Goal: Communication & Community: Answer question/provide support

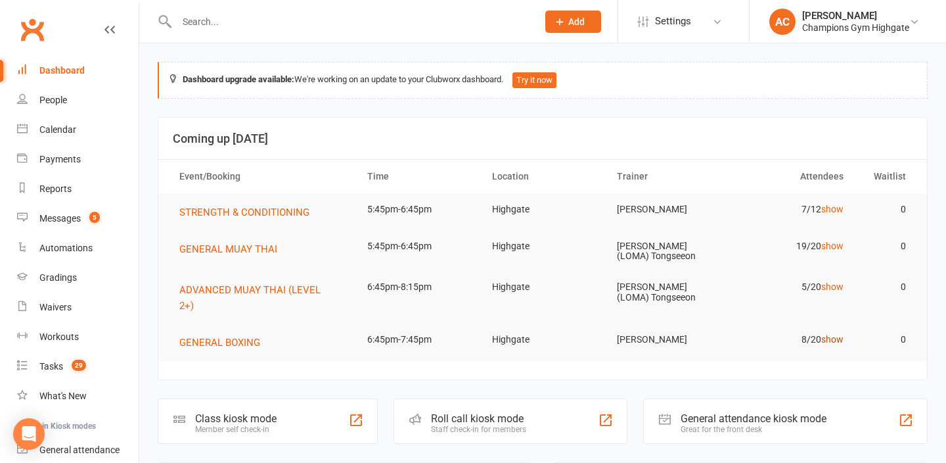
click at [837, 341] on link "show" at bounding box center [832, 339] width 22 height 11
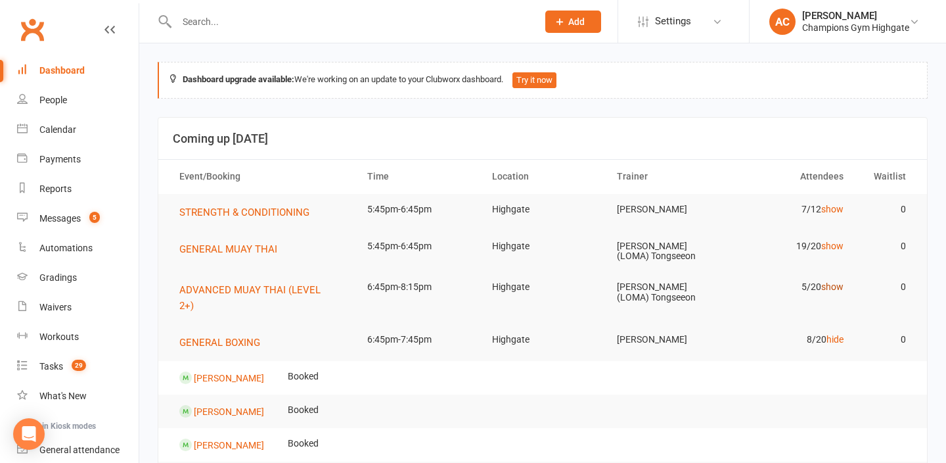
click at [833, 289] on link "show" at bounding box center [832, 286] width 22 height 11
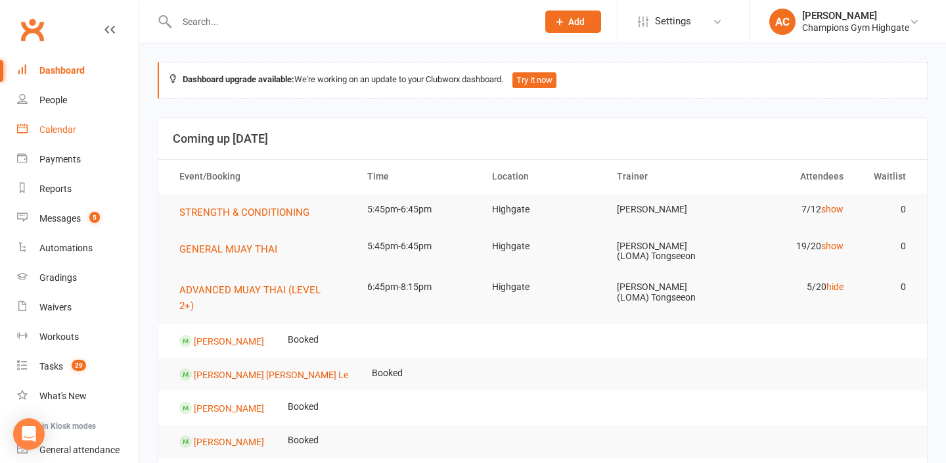
click at [93, 127] on link "Calendar" at bounding box center [78, 130] width 122 height 30
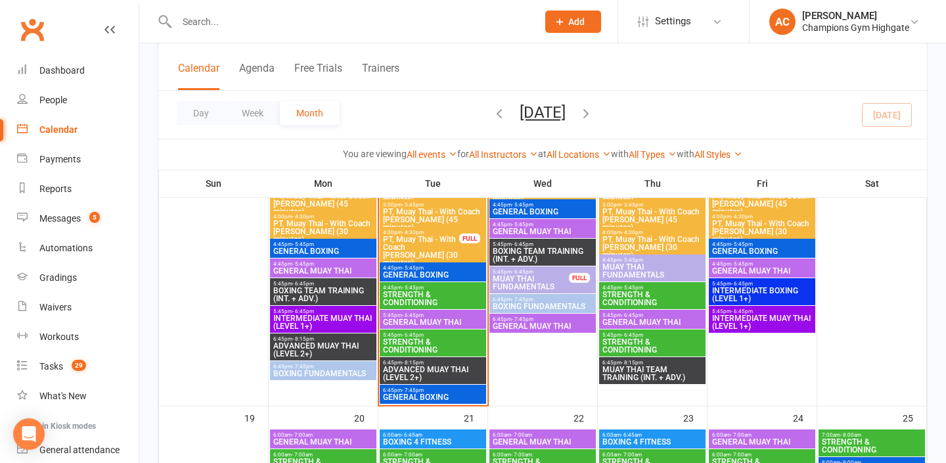
scroll to position [1716, 0]
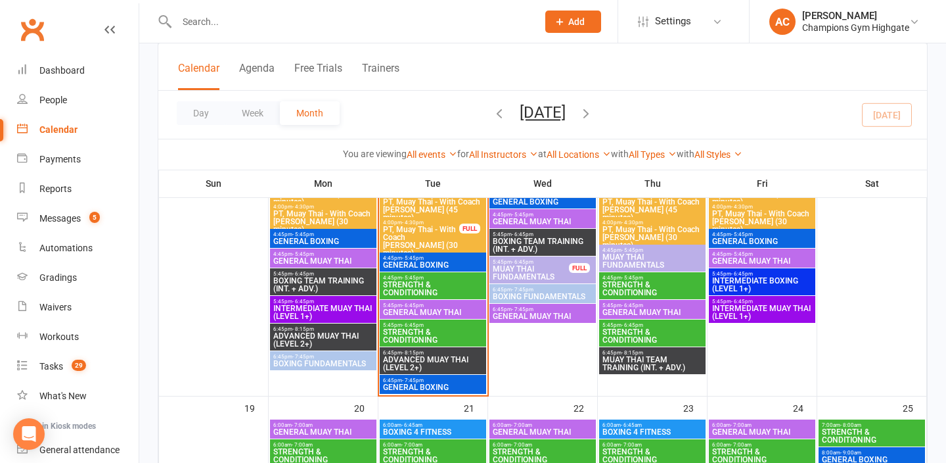
click at [411, 264] on span "GENERAL BOXING" at bounding box center [432, 265] width 101 height 8
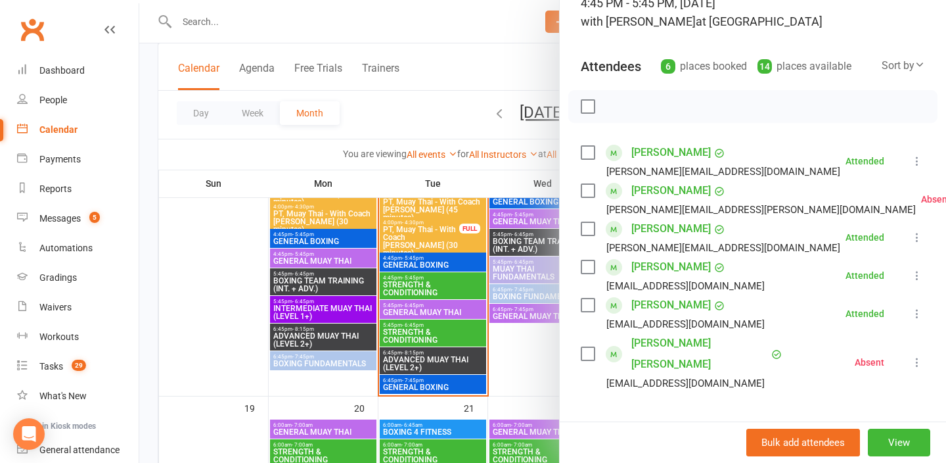
scroll to position [104, 0]
click at [513, 60] on div at bounding box center [542, 231] width 807 height 463
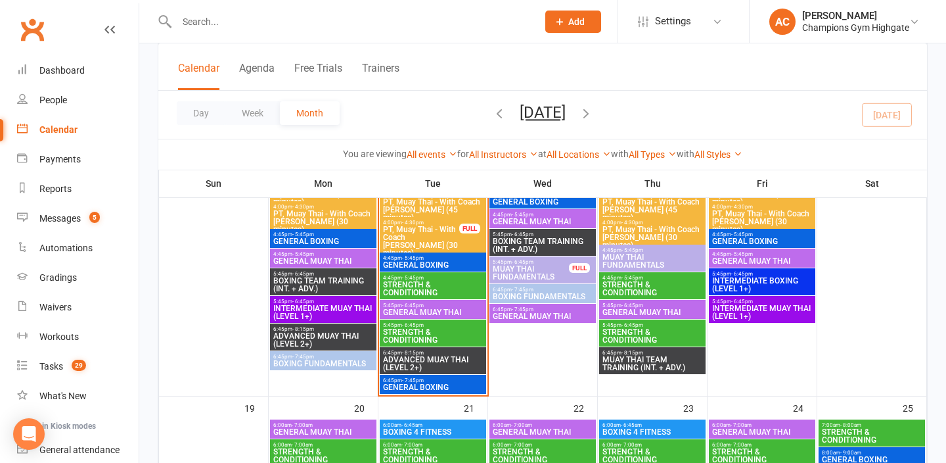
click at [430, 381] on span "6:45pm - 7:45pm" at bounding box center [432, 380] width 101 height 6
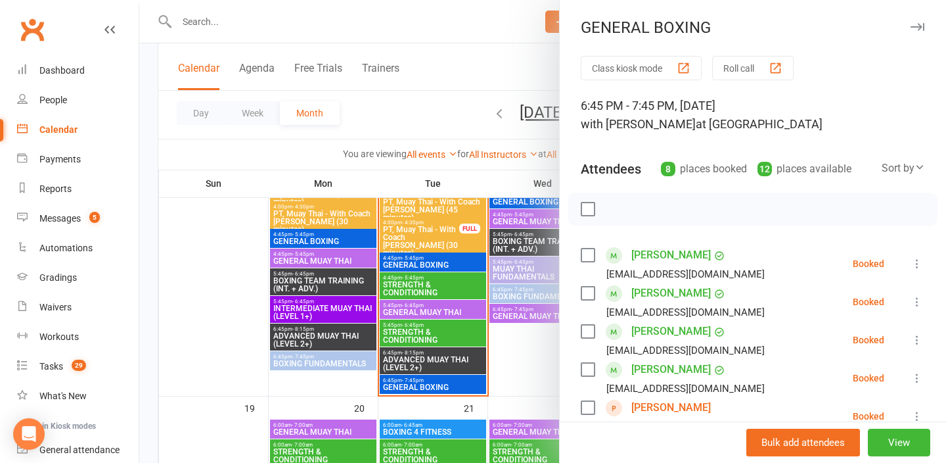
click at [443, 106] on div at bounding box center [542, 231] width 807 height 463
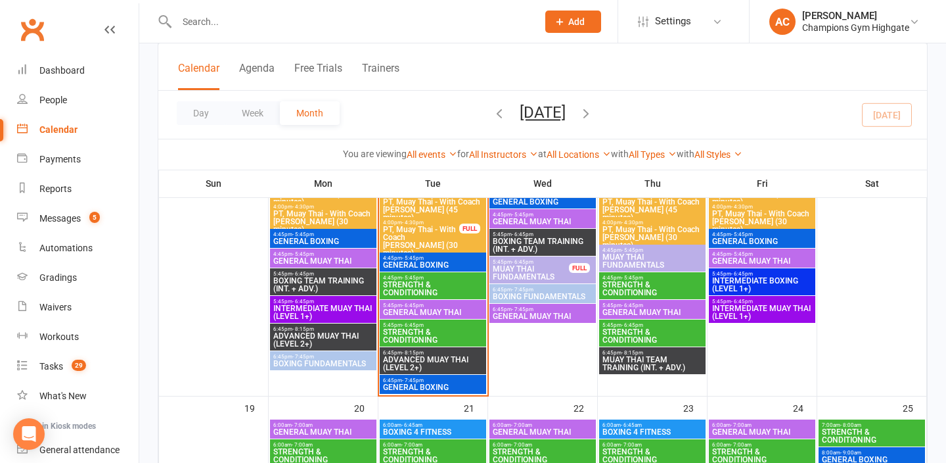
click at [405, 309] on span "GENERAL MUAY THAI" at bounding box center [432, 312] width 101 height 8
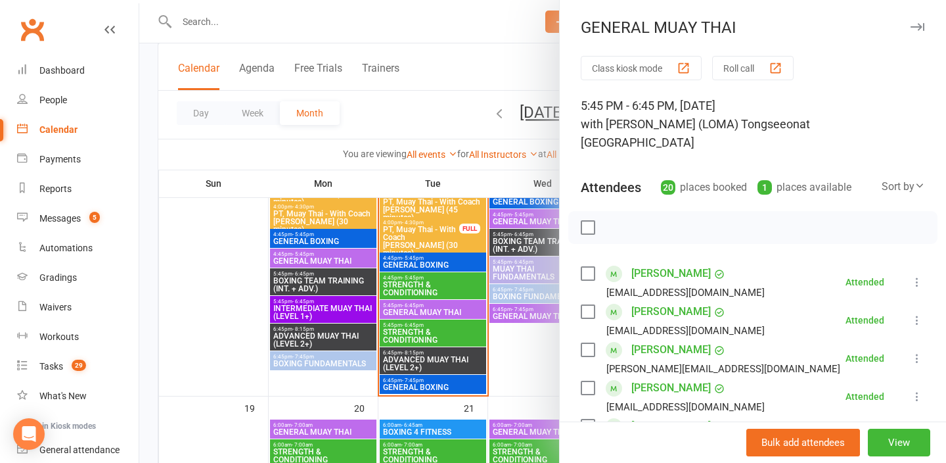
click at [462, 55] on div at bounding box center [542, 231] width 807 height 463
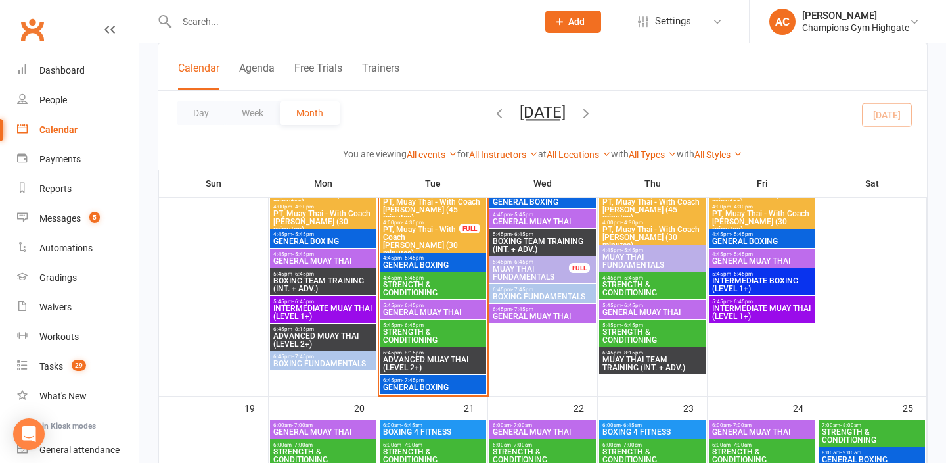
click at [441, 356] on span "ADVANCED MUAY THAI (LEVEL 2+)" at bounding box center [432, 364] width 101 height 16
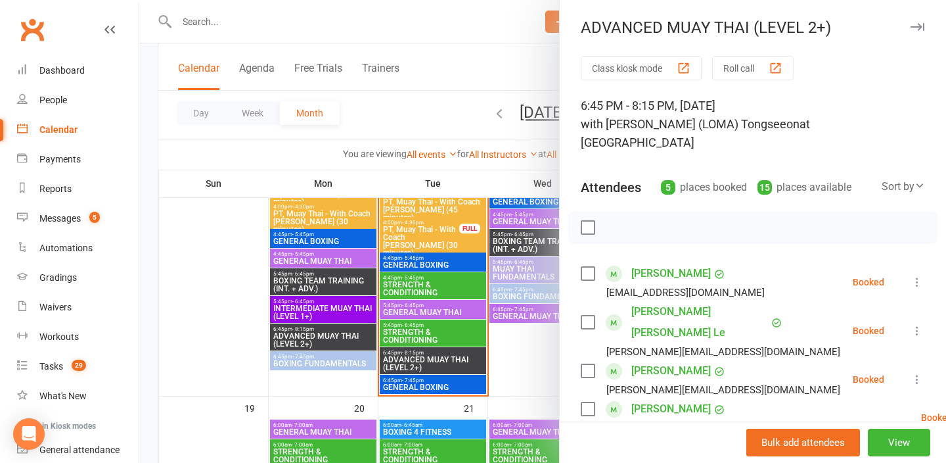
click at [445, 85] on div at bounding box center [542, 231] width 807 height 463
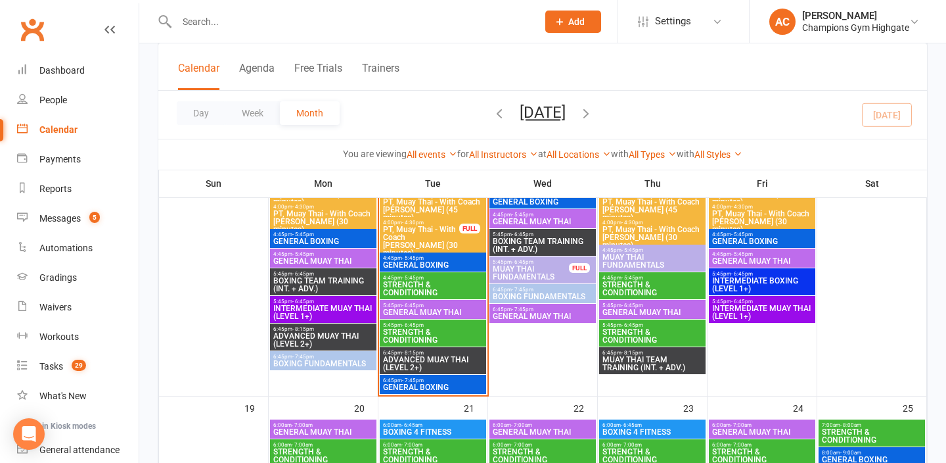
click at [437, 392] on div "6:45pm - 7:45pm GENERAL BOXING" at bounding box center [433, 384] width 106 height 19
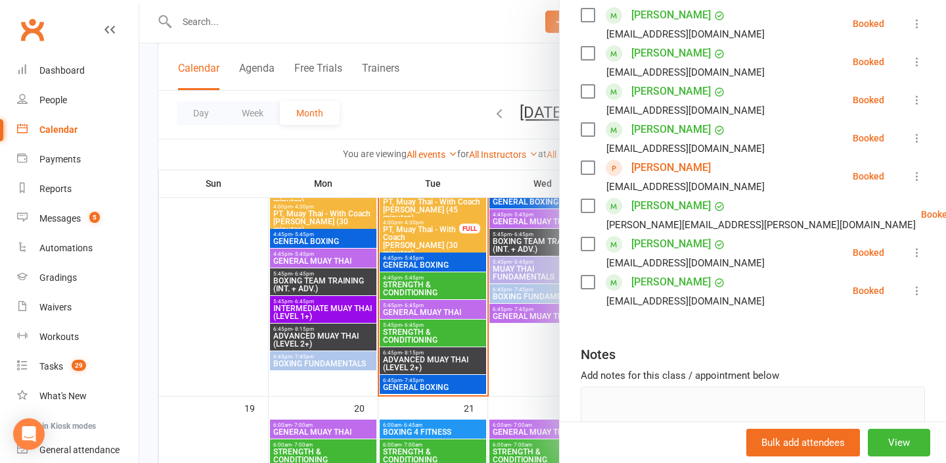
scroll to position [156, 0]
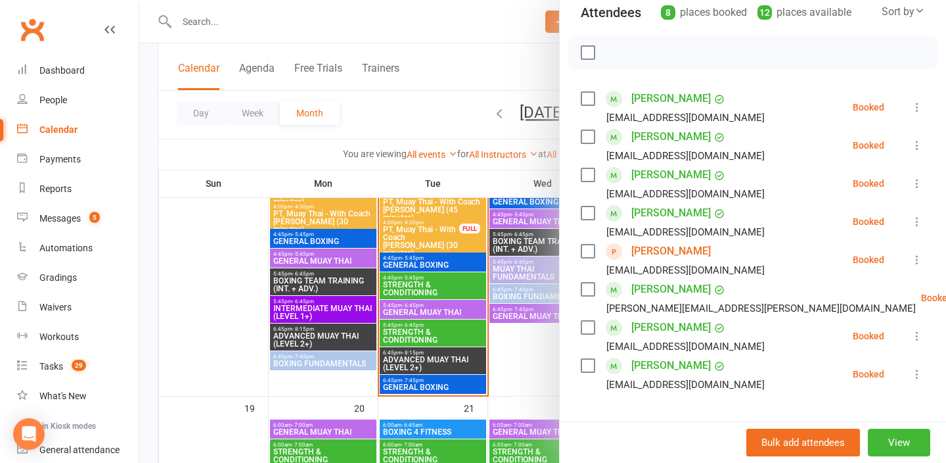
click at [510, 62] on div at bounding box center [542, 231] width 807 height 463
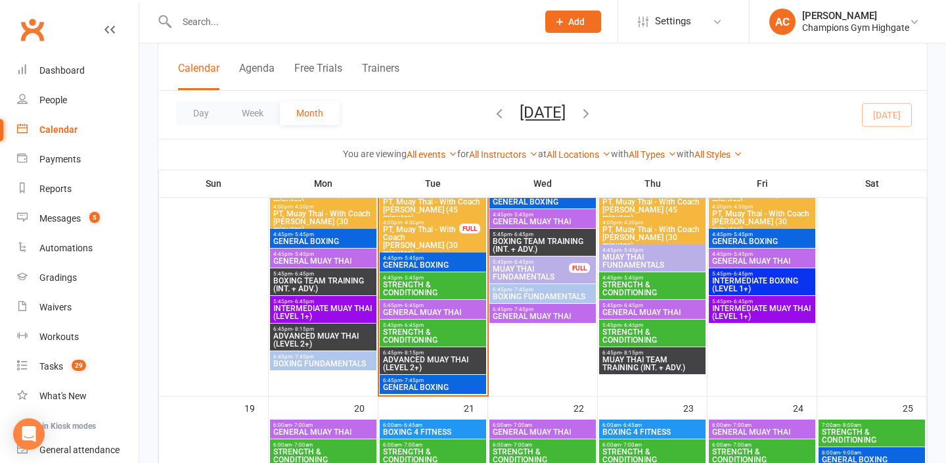
click at [282, 48] on div "Calendar Agenda Free Trials Trainers" at bounding box center [542, 66] width 769 height 47
click at [282, 34] on div at bounding box center [343, 21] width 371 height 43
click at [269, 24] on input "text" at bounding box center [351, 21] width 356 height 18
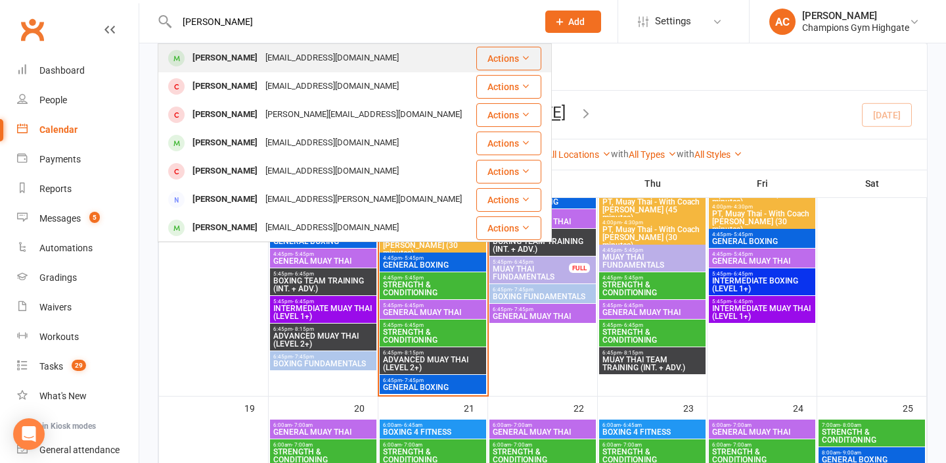
type input "[PERSON_NAME]"
click at [266, 66] on div "[EMAIL_ADDRESS][DOMAIN_NAME]" at bounding box center [332, 58] width 141 height 19
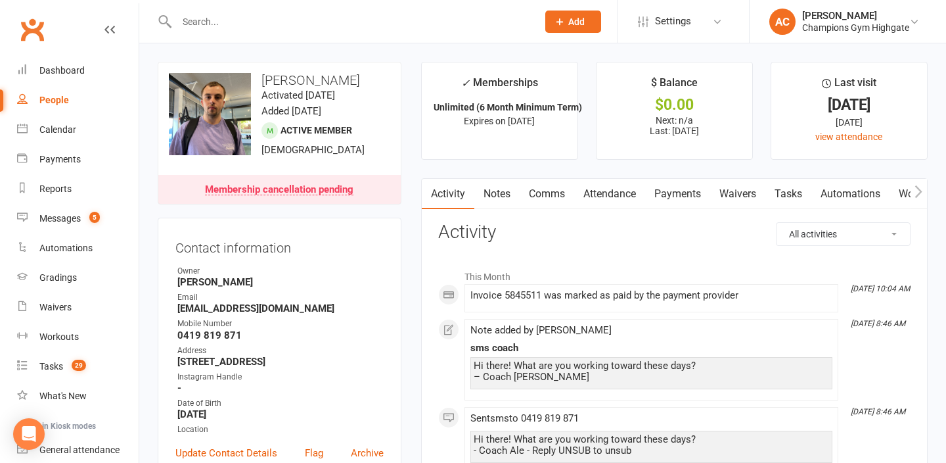
click at [304, 24] on input "text" at bounding box center [351, 21] width 356 height 18
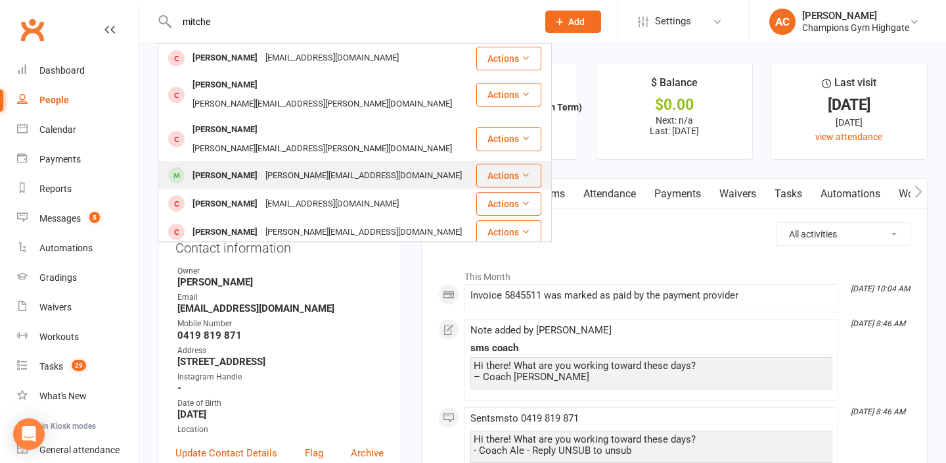
type input "mitche"
click at [262, 166] on div "[PERSON_NAME][EMAIL_ADDRESS][DOMAIN_NAME]" at bounding box center [364, 175] width 204 height 19
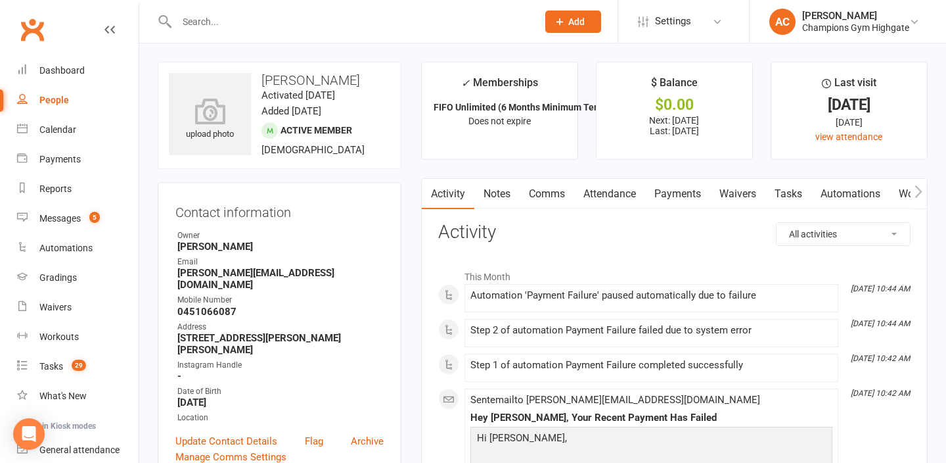
click at [553, 189] on link "Comms" at bounding box center [547, 194] width 55 height 30
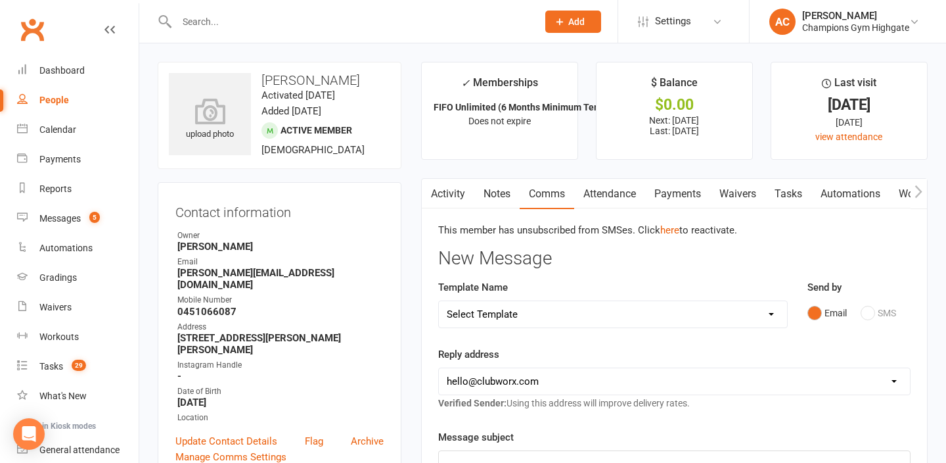
drag, startPoint x: 435, startPoint y: 41, endPoint x: 419, endPoint y: 36, distance: 16.4
click at [429, 37] on div at bounding box center [343, 21] width 371 height 43
click at [415, 32] on div at bounding box center [343, 21] width 371 height 43
click at [332, 6] on div at bounding box center [343, 21] width 371 height 43
click at [261, 22] on input "text" at bounding box center [351, 21] width 356 height 18
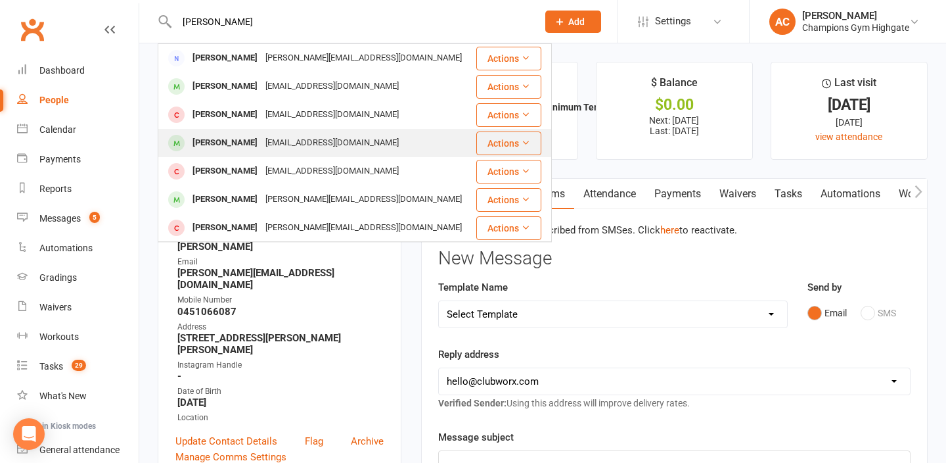
type input "[PERSON_NAME]"
click at [228, 142] on div "[PERSON_NAME]" at bounding box center [225, 142] width 73 height 19
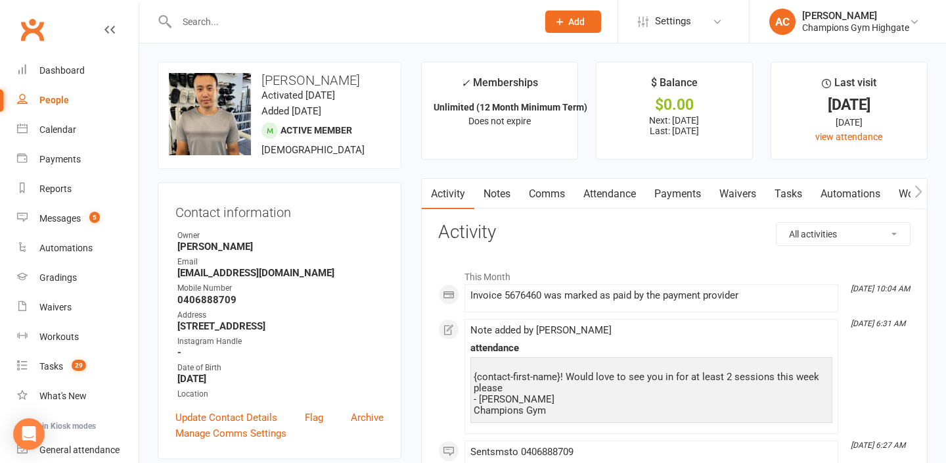
click at [555, 195] on link "Comms" at bounding box center [547, 194] width 55 height 30
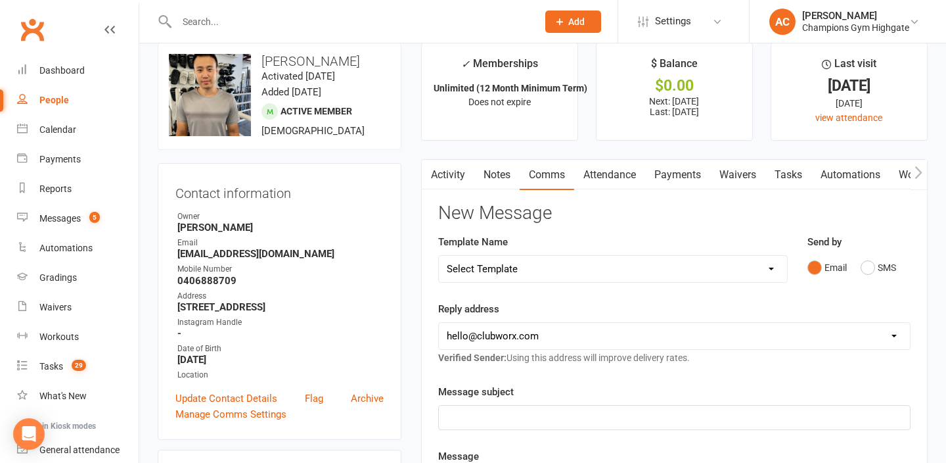
scroll to position [30, 0]
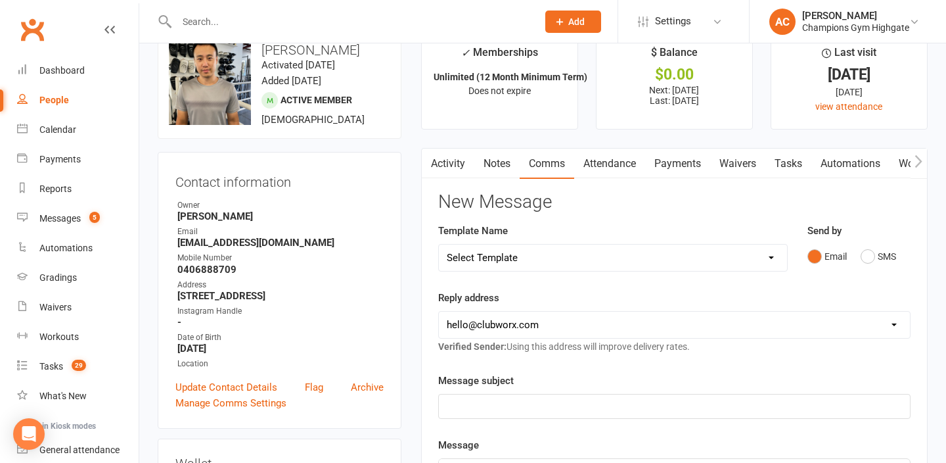
click at [501, 164] on link "Notes" at bounding box center [496, 164] width 45 height 30
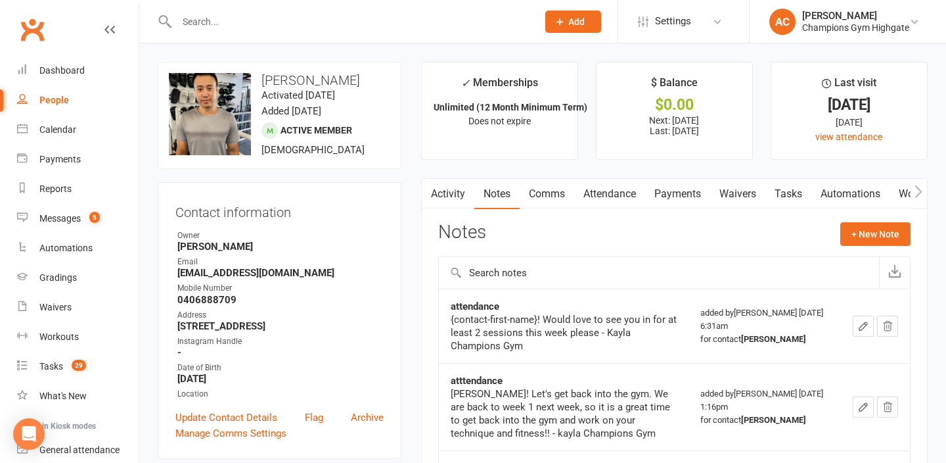
click at [559, 193] on link "Comms" at bounding box center [547, 194] width 55 height 30
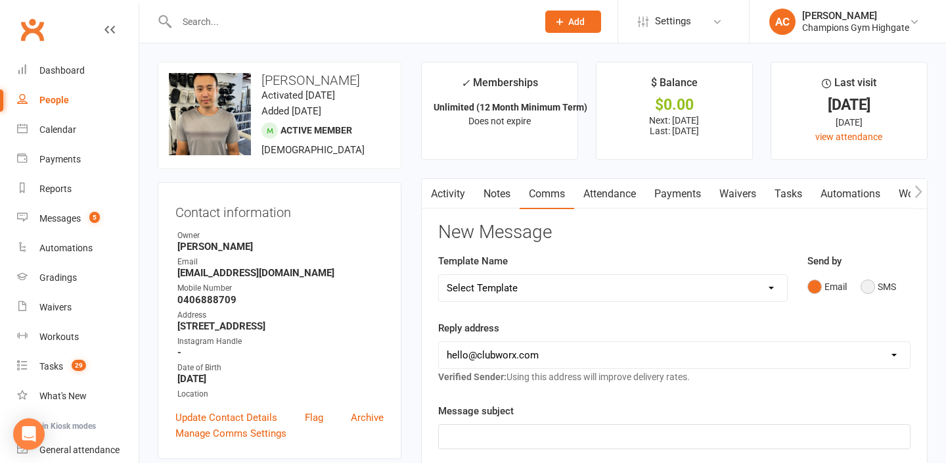
click at [872, 279] on button "SMS" at bounding box center [878, 286] width 35 height 25
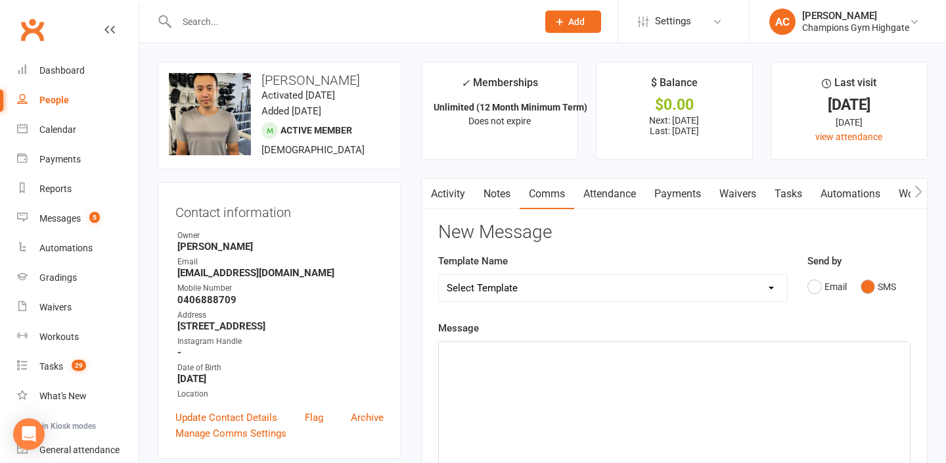
click at [304, 26] on input "text" at bounding box center [351, 21] width 356 height 18
click at [586, 417] on div "﻿" at bounding box center [674, 440] width 471 height 197
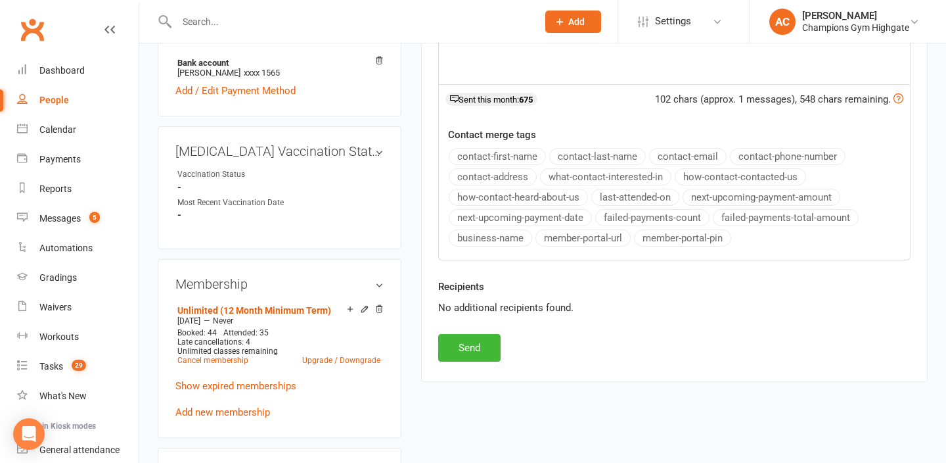
scroll to position [478, 0]
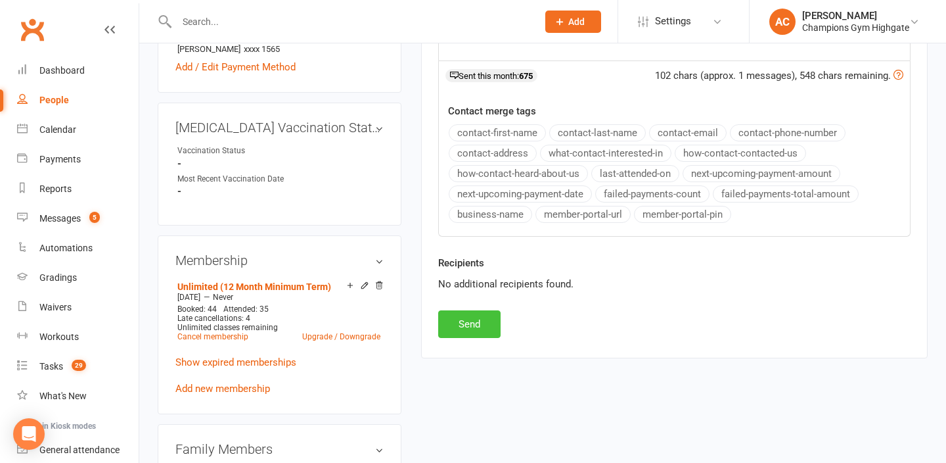
click at [476, 321] on button "Send" at bounding box center [469, 324] width 62 height 28
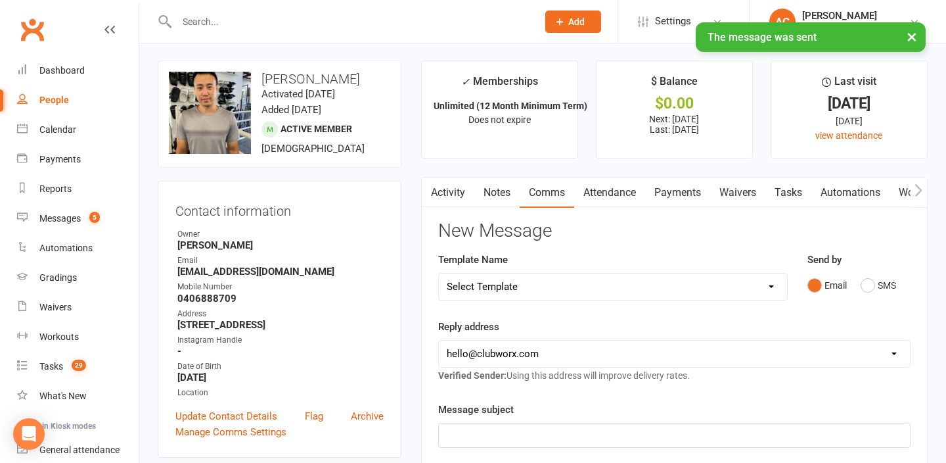
scroll to position [0, 0]
click at [501, 196] on link "Notes" at bounding box center [496, 194] width 45 height 30
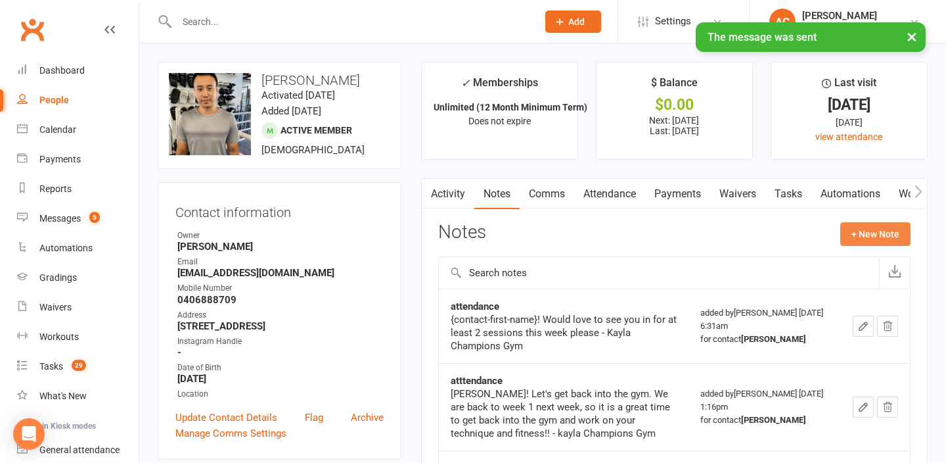
click at [870, 226] on button "+ New Note" at bounding box center [876, 234] width 70 height 24
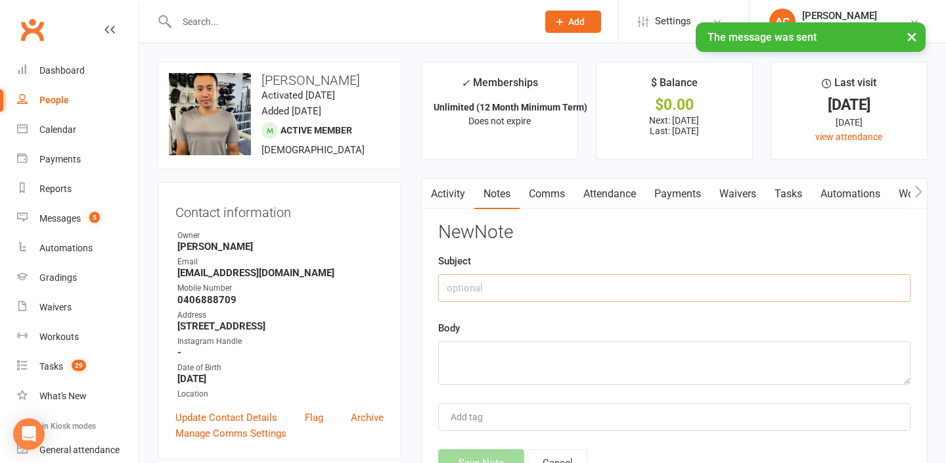
click at [564, 286] on input "text" at bounding box center [674, 288] width 473 height 28
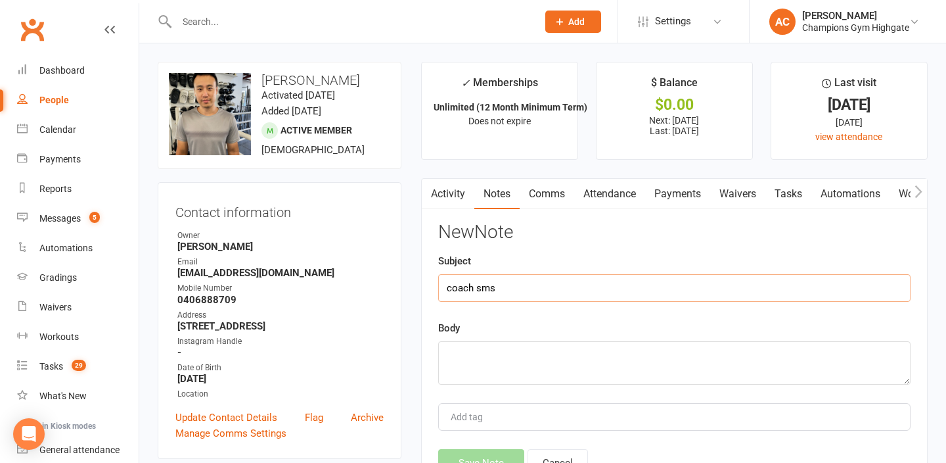
type input "coach sms"
click at [541, 368] on textarea at bounding box center [674, 362] width 473 height 43
paste textarea "Hi, how are you doing? Have you already thought about when you’ll be back at th…"
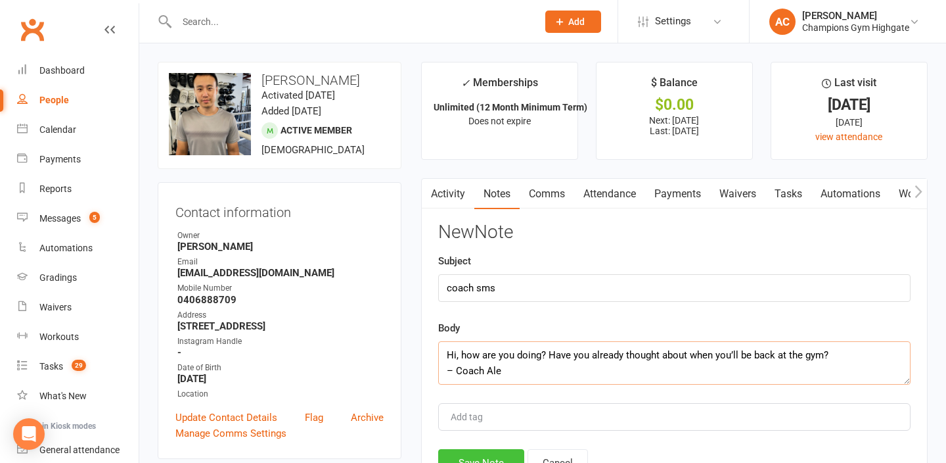
type textarea "Hi, how are you doing? Have you already thought about when you’ll be back at th…"
click at [457, 451] on button "Save Note" at bounding box center [481, 463] width 86 height 28
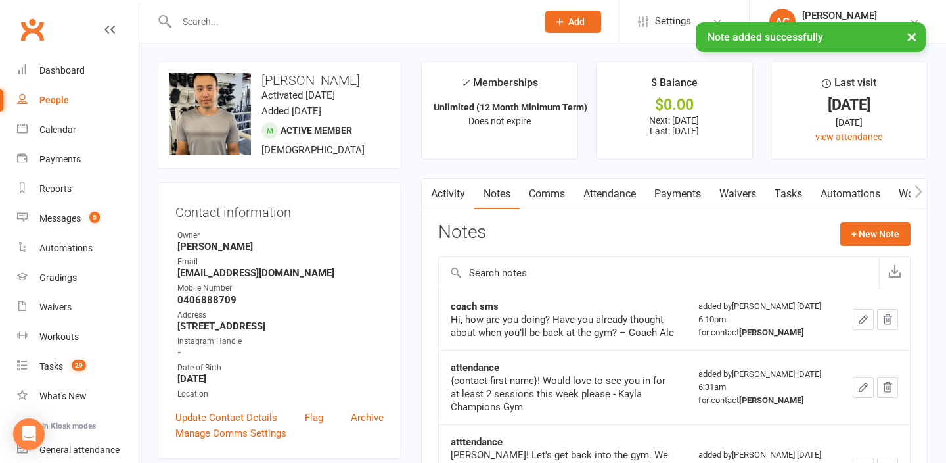
click at [209, 14] on input "text" at bounding box center [351, 21] width 356 height 18
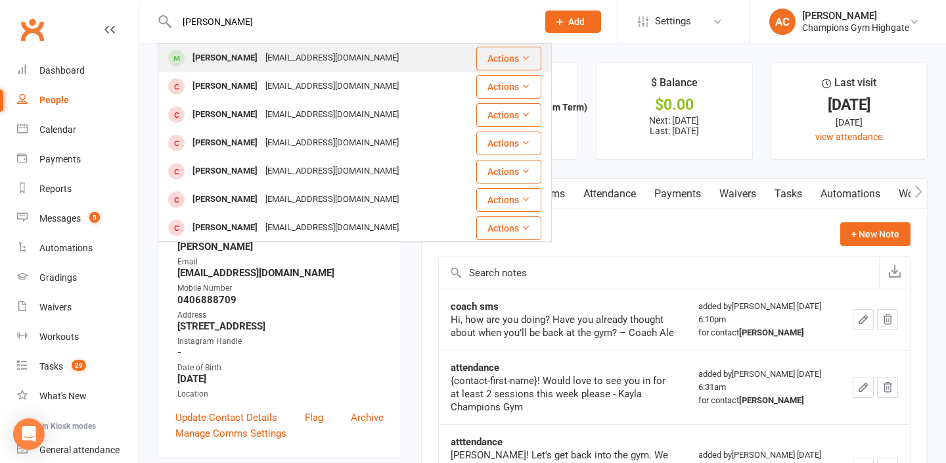
type input "[PERSON_NAME]"
click at [195, 58] on div "[PERSON_NAME]" at bounding box center [225, 58] width 73 height 19
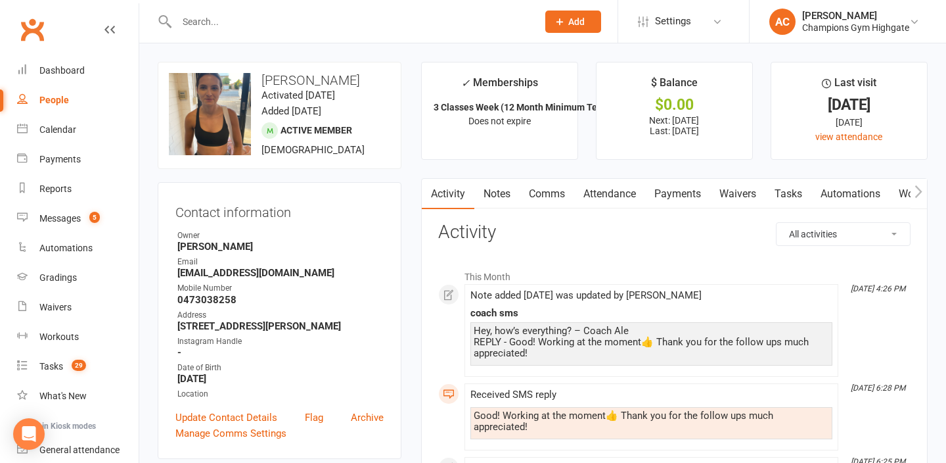
click at [277, 18] on input "text" at bounding box center [351, 21] width 356 height 18
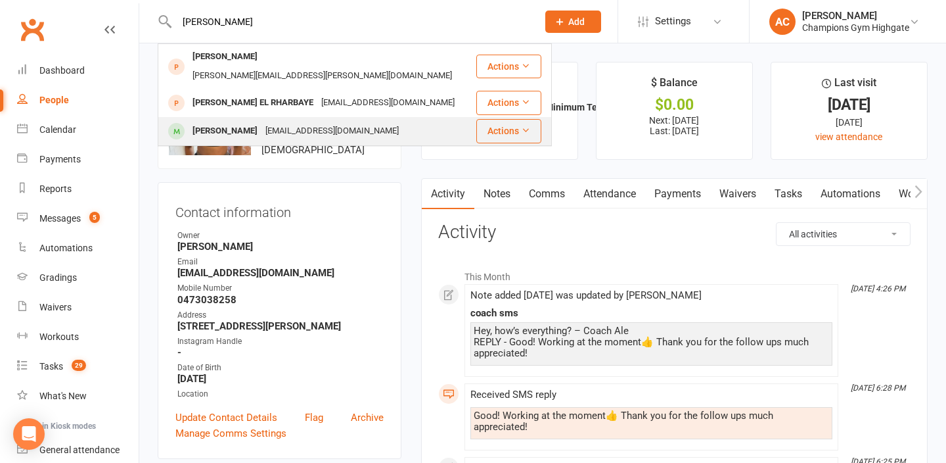
type input "[PERSON_NAME]"
click at [243, 122] on div "[PERSON_NAME]" at bounding box center [225, 131] width 73 height 19
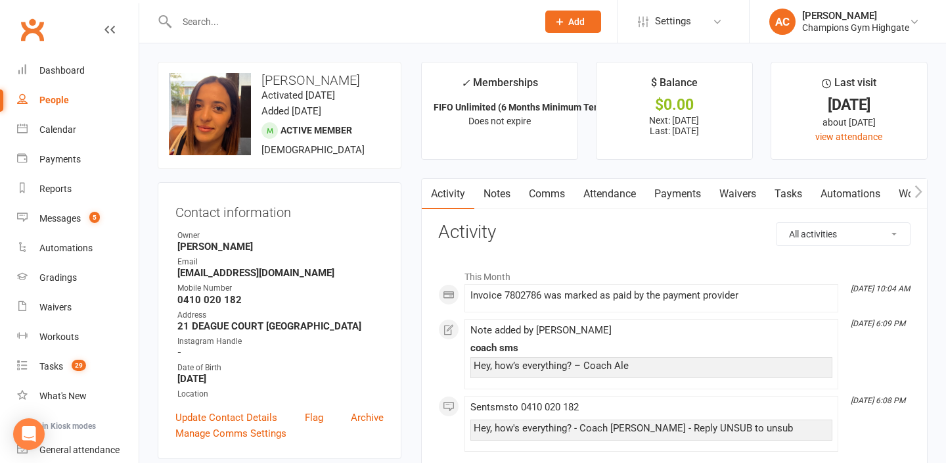
click at [324, 26] on input "text" at bounding box center [351, 21] width 356 height 18
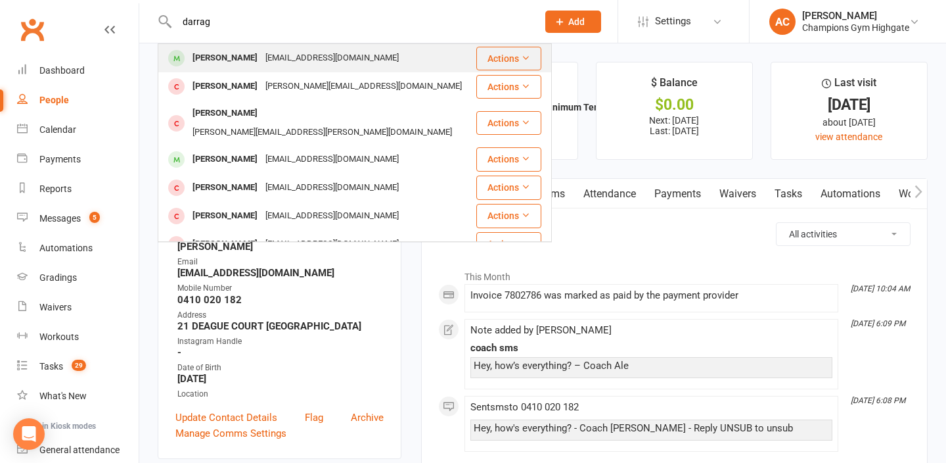
type input "darrag"
click at [286, 54] on div "[EMAIL_ADDRESS][DOMAIN_NAME]" at bounding box center [332, 58] width 141 height 19
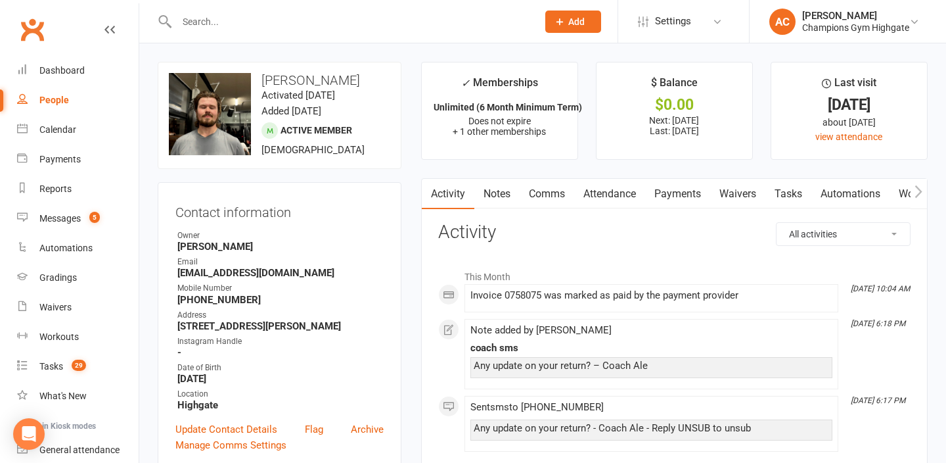
click at [294, 25] on input "text" at bounding box center [351, 21] width 356 height 18
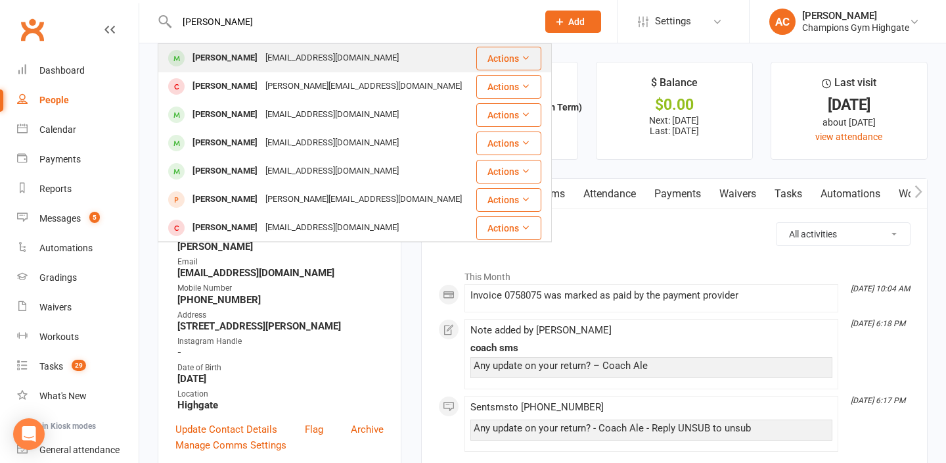
type input "[PERSON_NAME]"
click at [264, 47] on div "[PERSON_NAME] [PERSON_NAME][EMAIL_ADDRESS][DOMAIN_NAME]" at bounding box center [316, 58] width 315 height 27
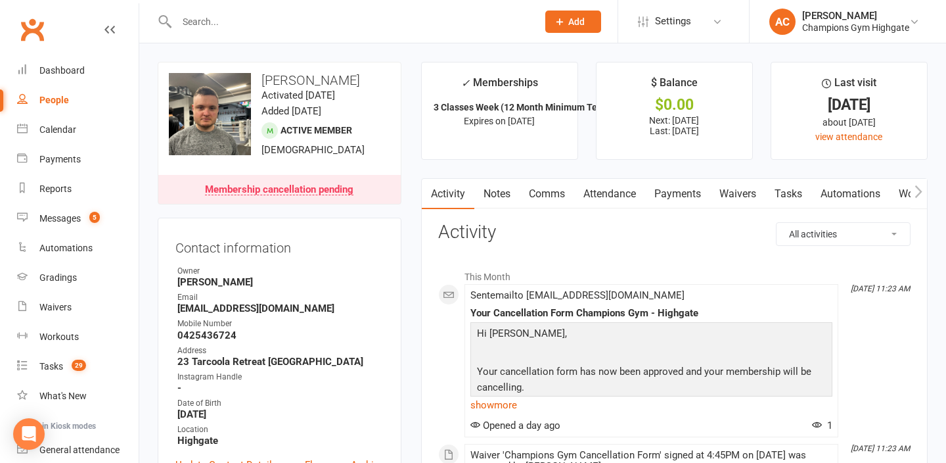
click at [315, 33] on div at bounding box center [343, 21] width 371 height 43
click at [254, 23] on input "text" at bounding box center [351, 21] width 356 height 18
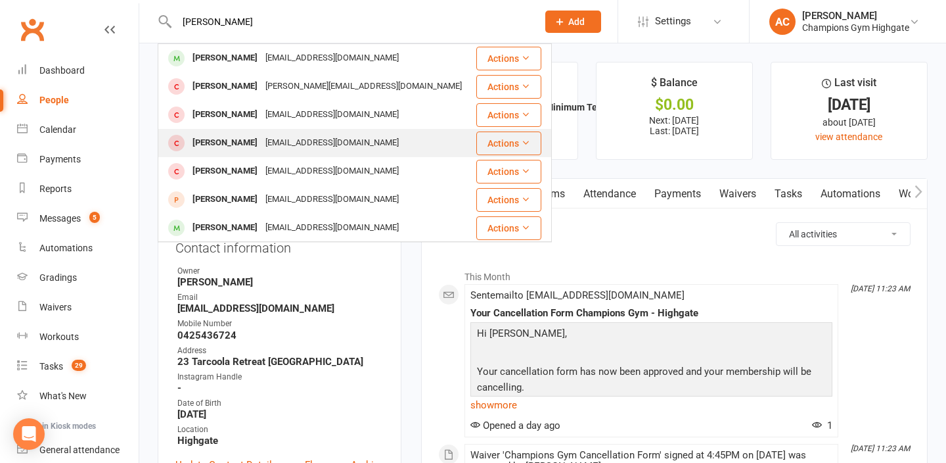
type input "[PERSON_NAME]"
click at [262, 139] on div "[EMAIL_ADDRESS][DOMAIN_NAME]" at bounding box center [332, 142] width 141 height 19
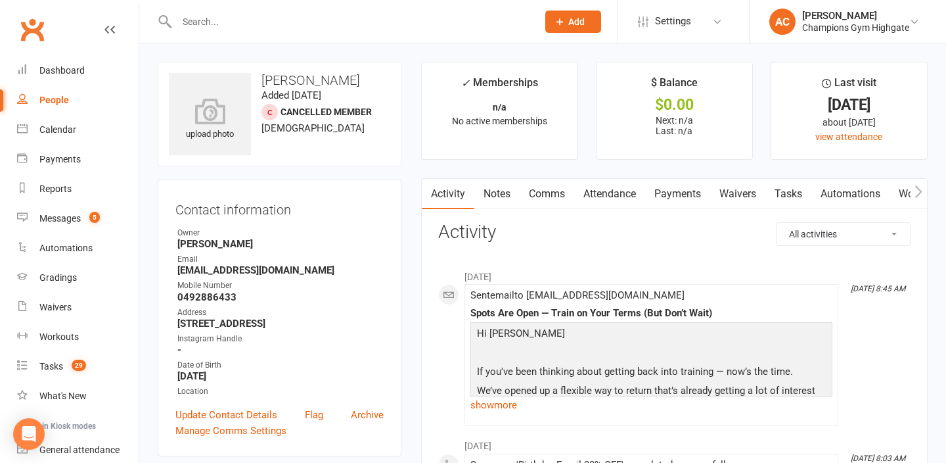
click at [228, 27] on input "text" at bounding box center [351, 21] width 356 height 18
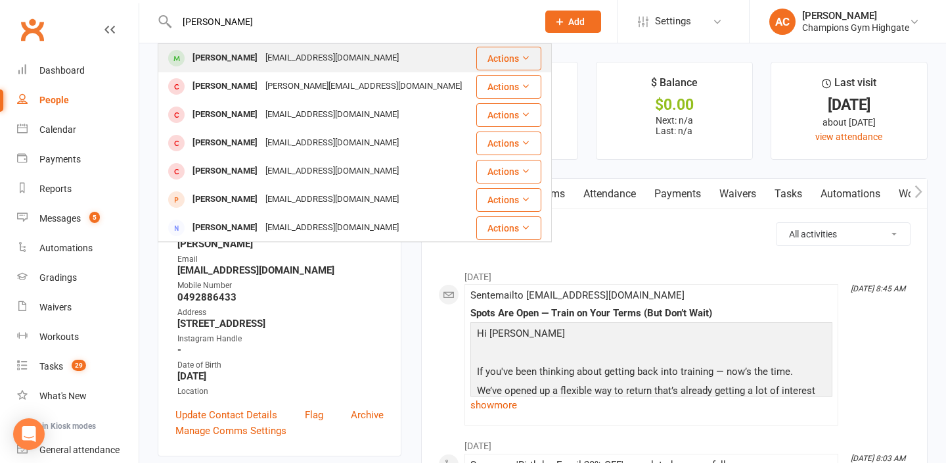
type input "[PERSON_NAME]"
click at [198, 62] on div "[PERSON_NAME]" at bounding box center [225, 58] width 73 height 19
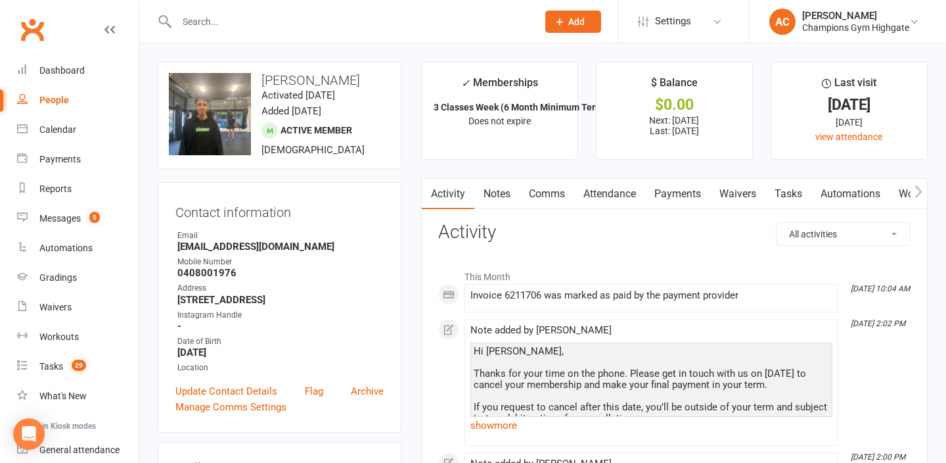
click at [326, 37] on div at bounding box center [343, 21] width 371 height 43
click at [283, 22] on input "text" at bounding box center [351, 21] width 356 height 18
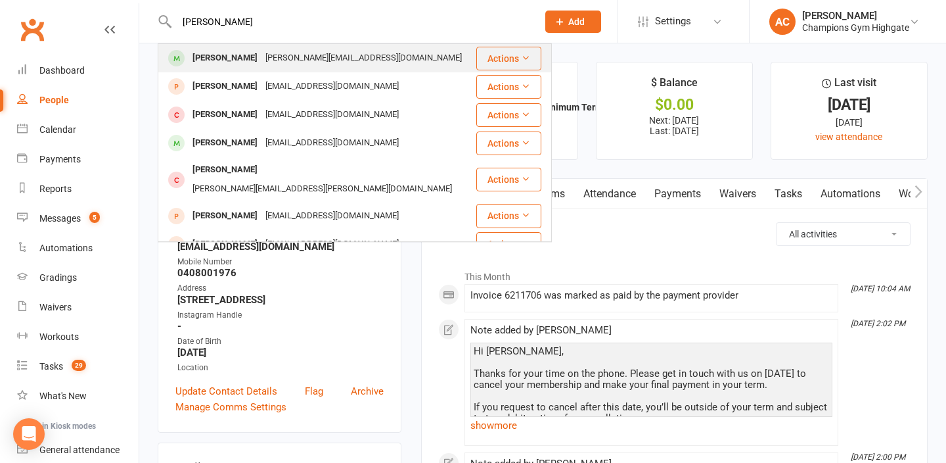
type input "[PERSON_NAME]"
click at [262, 66] on div "[PERSON_NAME][EMAIL_ADDRESS][DOMAIN_NAME]" at bounding box center [364, 58] width 204 height 19
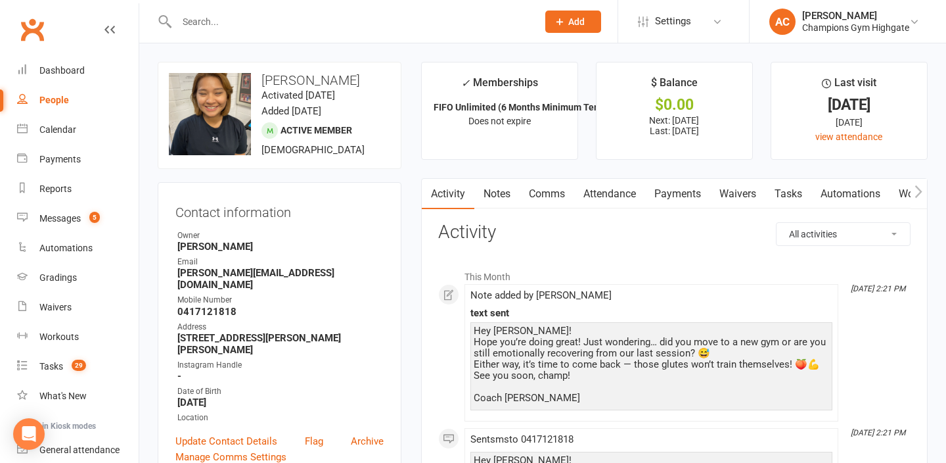
click at [502, 192] on link "Notes" at bounding box center [496, 194] width 45 height 30
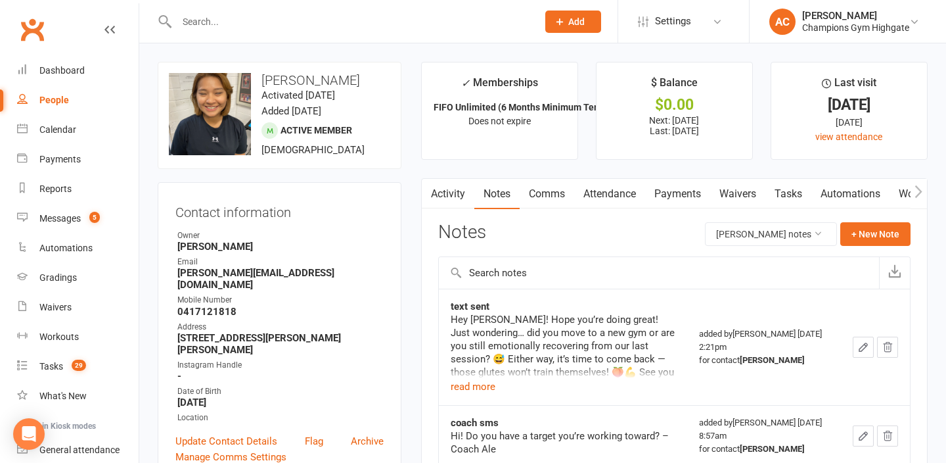
click at [545, 196] on link "Comms" at bounding box center [547, 194] width 55 height 30
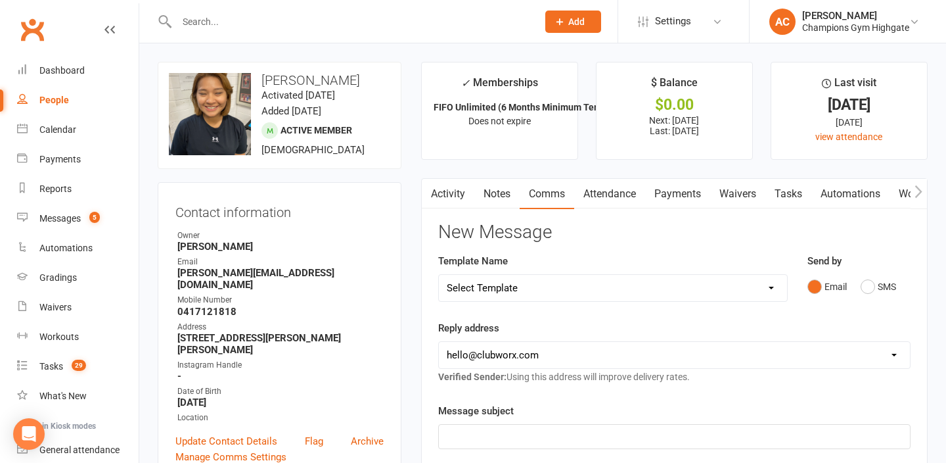
click at [512, 206] on link "Notes" at bounding box center [496, 194] width 45 height 30
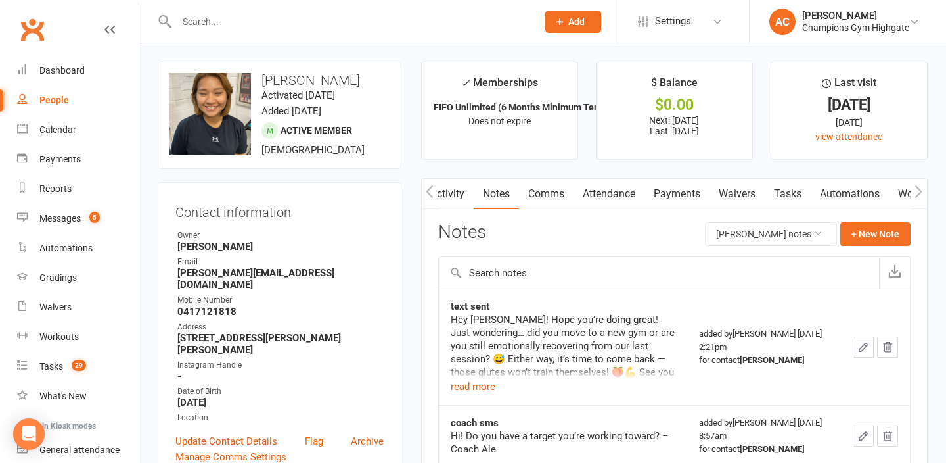
click at [556, 191] on link "Comms" at bounding box center [546, 194] width 55 height 30
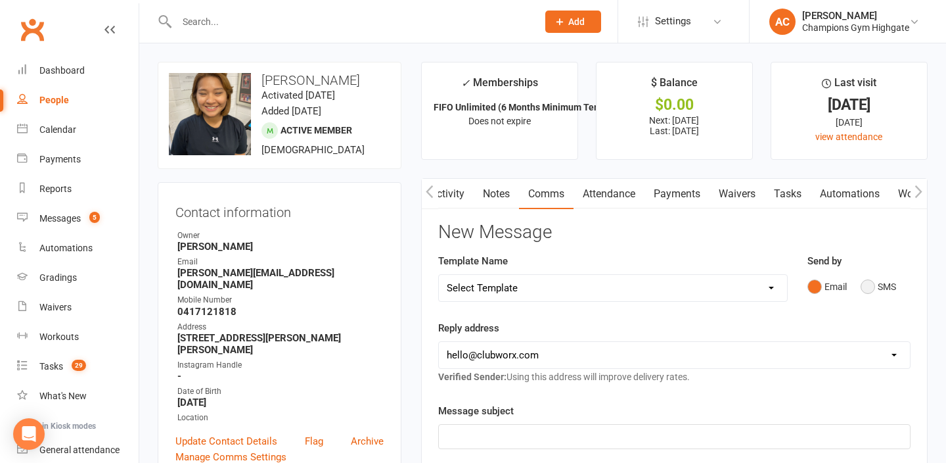
click at [876, 294] on button "SMS" at bounding box center [878, 286] width 35 height 25
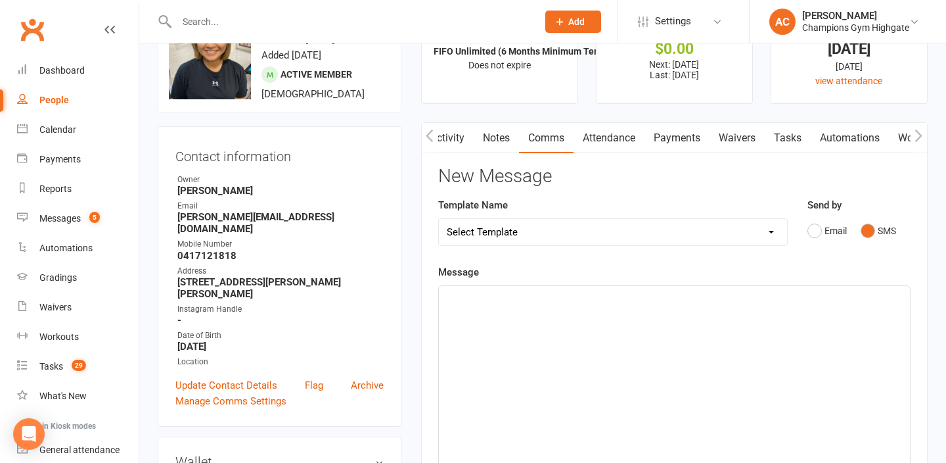
scroll to position [121, 0]
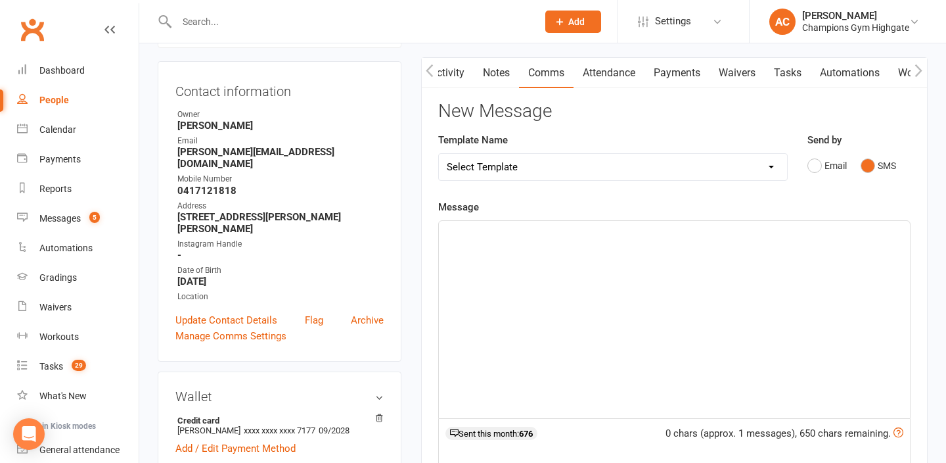
click at [786, 299] on div "﻿" at bounding box center [674, 319] width 471 height 197
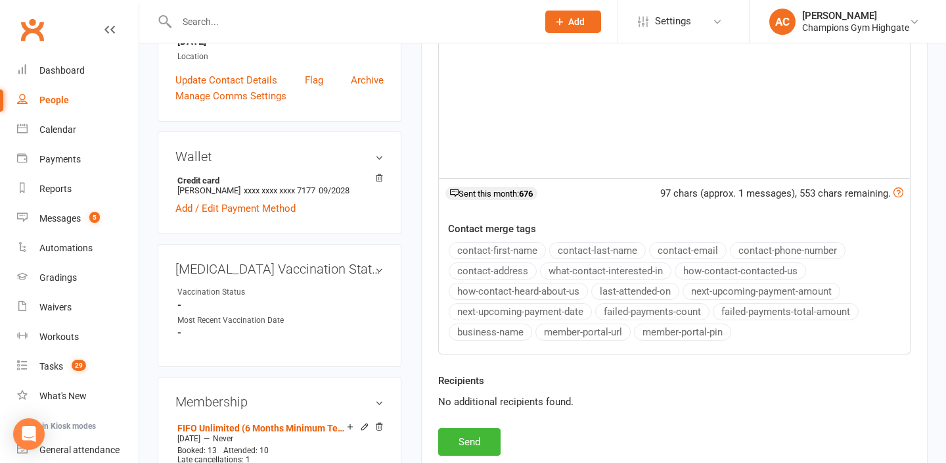
scroll to position [365, 0]
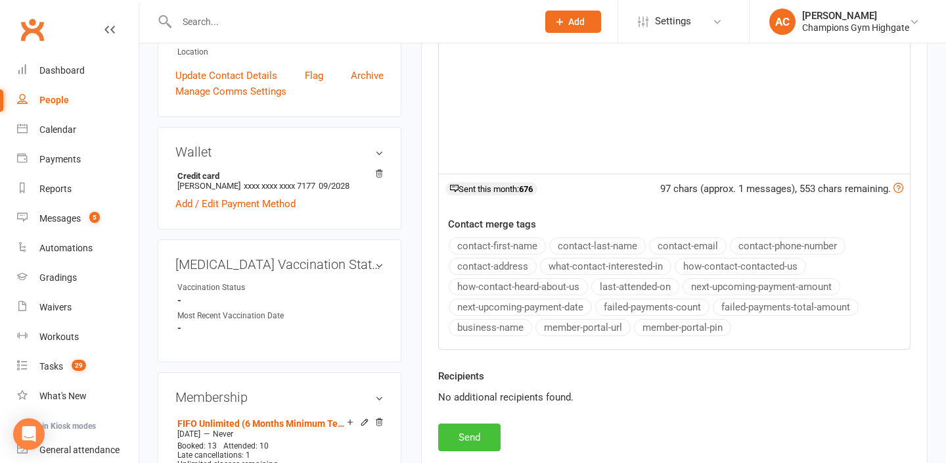
click at [473, 442] on button "Send" at bounding box center [469, 437] width 62 height 28
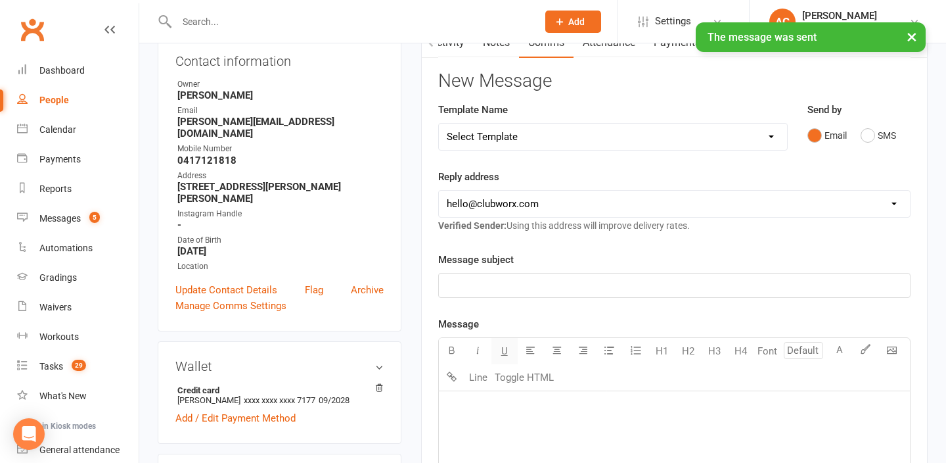
scroll to position [112, 0]
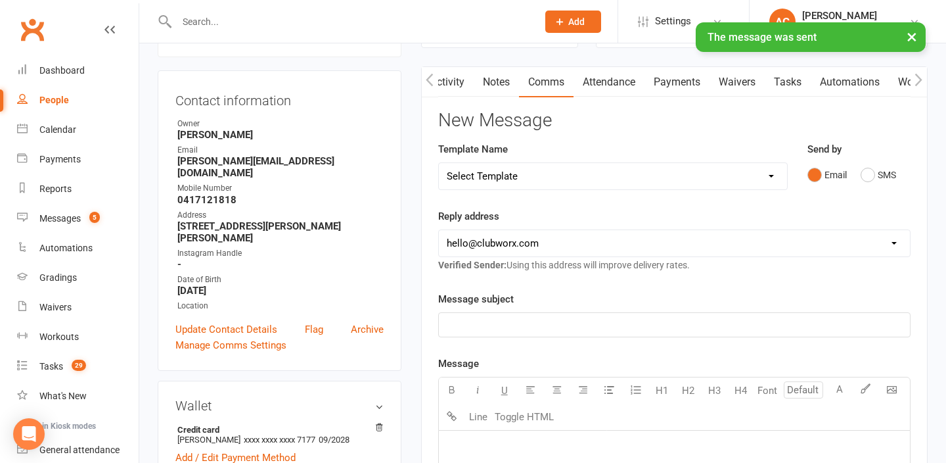
click at [505, 85] on link "Notes" at bounding box center [496, 82] width 45 height 30
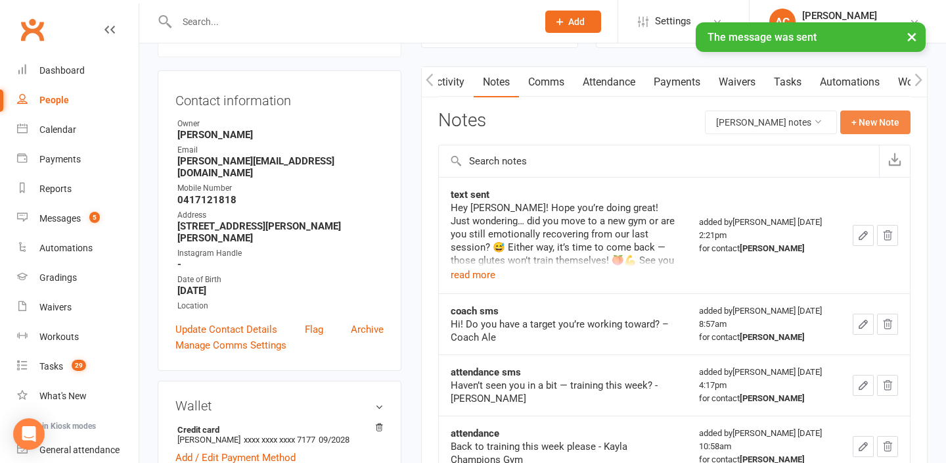
click at [868, 119] on button "+ New Note" at bounding box center [876, 122] width 70 height 24
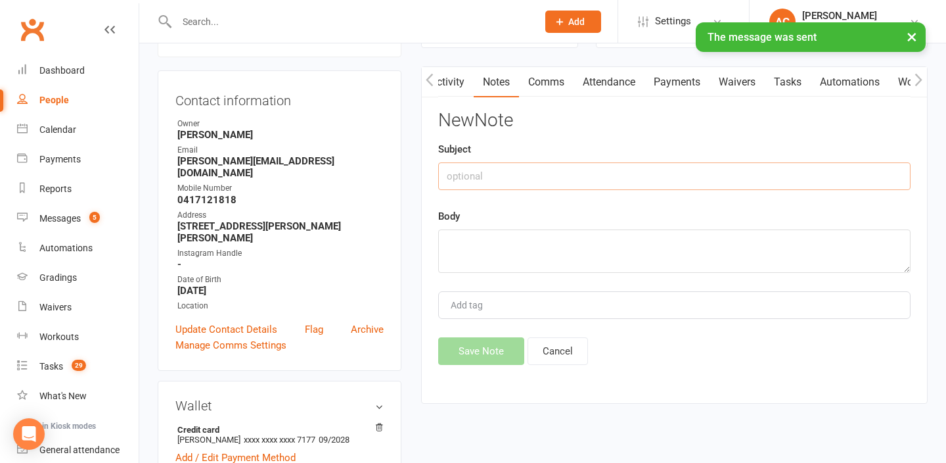
click at [626, 173] on input "text" at bounding box center [674, 176] width 473 height 28
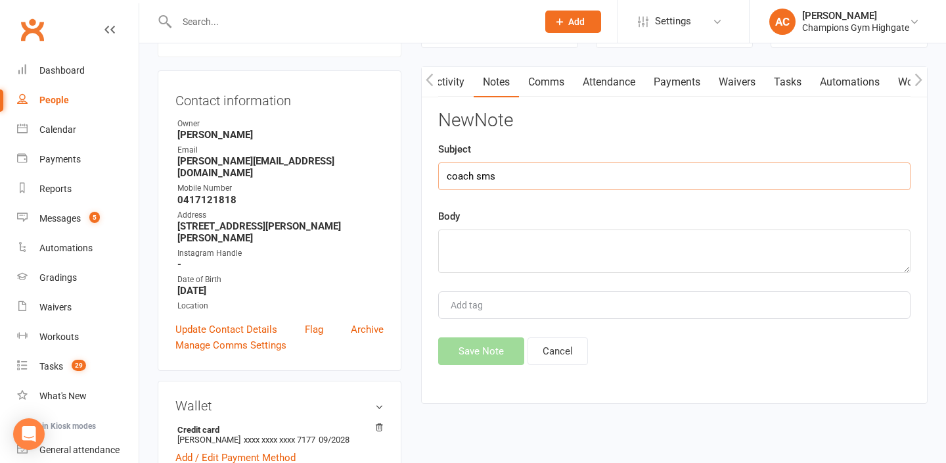
type input "coach sms"
click at [647, 240] on textarea at bounding box center [674, 250] width 473 height 43
paste textarea "Hey, how’s everything going? Any idea when you’re planning to return to the gym…"
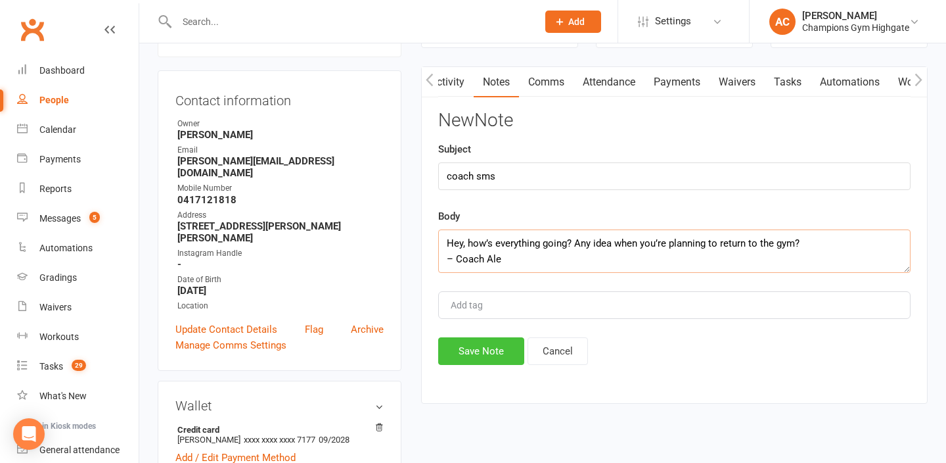
type textarea "Hey, how’s everything going? Any idea when you’re planning to return to the gym…"
click at [490, 353] on button "Save Note" at bounding box center [481, 351] width 86 height 28
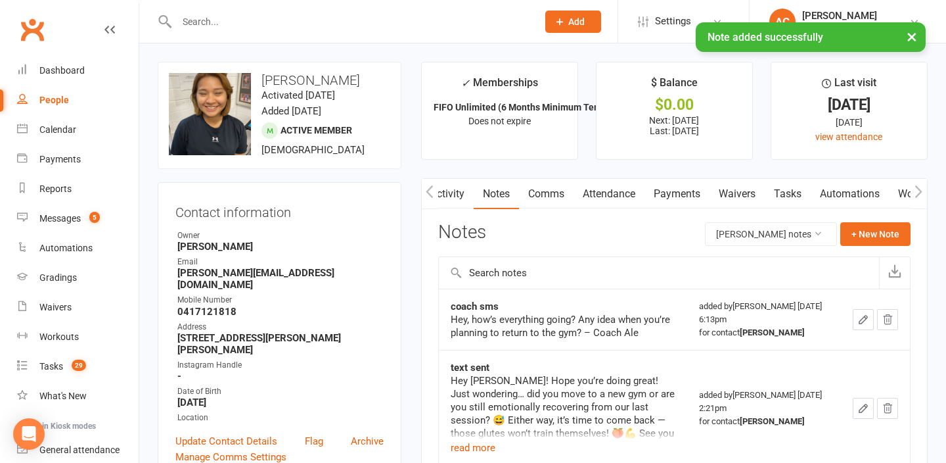
click at [272, 22] on div "× Note added successfully" at bounding box center [464, 22] width 929 height 0
click at [226, 14] on input "text" at bounding box center [351, 21] width 356 height 18
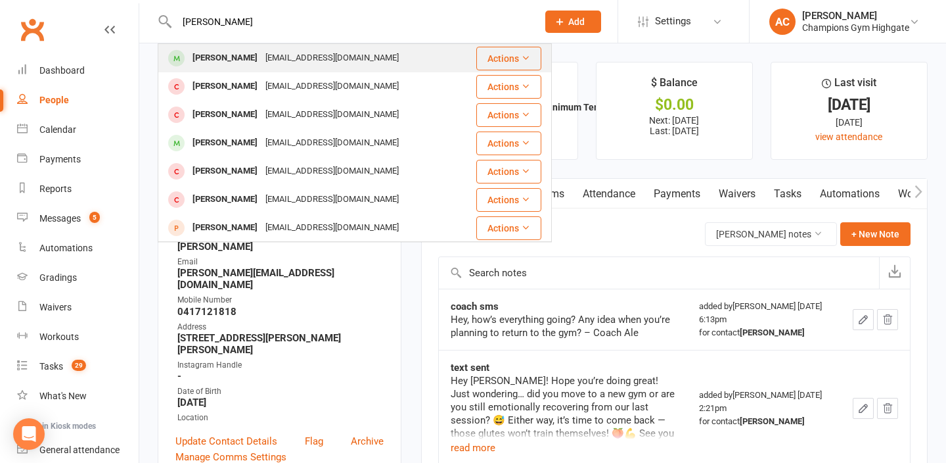
type input "[PERSON_NAME]"
click at [204, 53] on div "[PERSON_NAME]" at bounding box center [225, 58] width 73 height 19
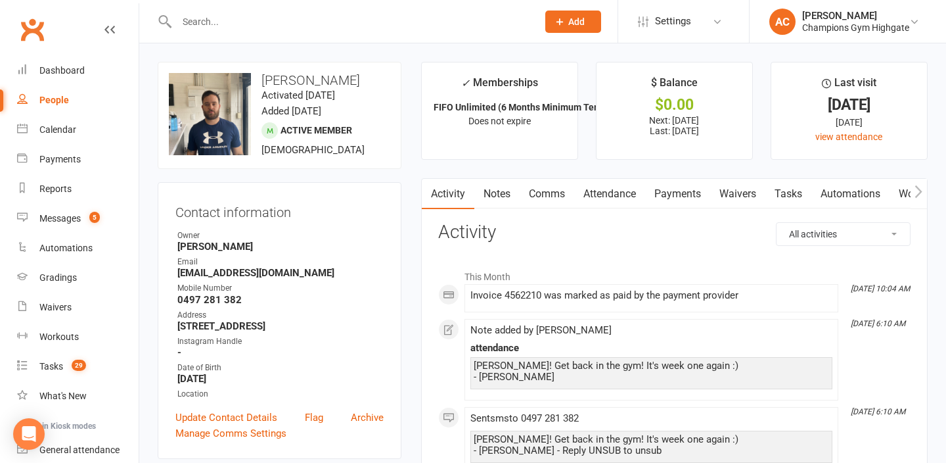
click at [527, 196] on link "Comms" at bounding box center [547, 194] width 55 height 30
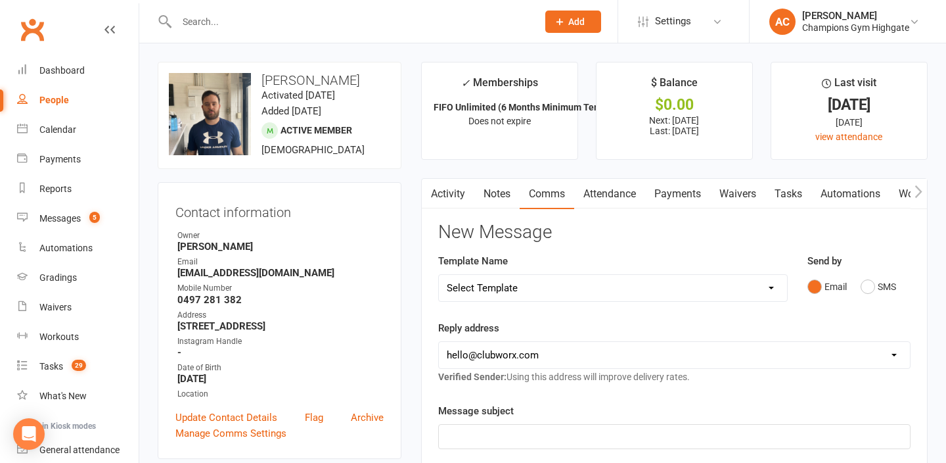
click at [534, 193] on link "Comms" at bounding box center [547, 194] width 55 height 30
click at [873, 271] on div "Send by Email SMS" at bounding box center [859, 276] width 103 height 46
click at [873, 274] on button "SMS" at bounding box center [878, 286] width 35 height 25
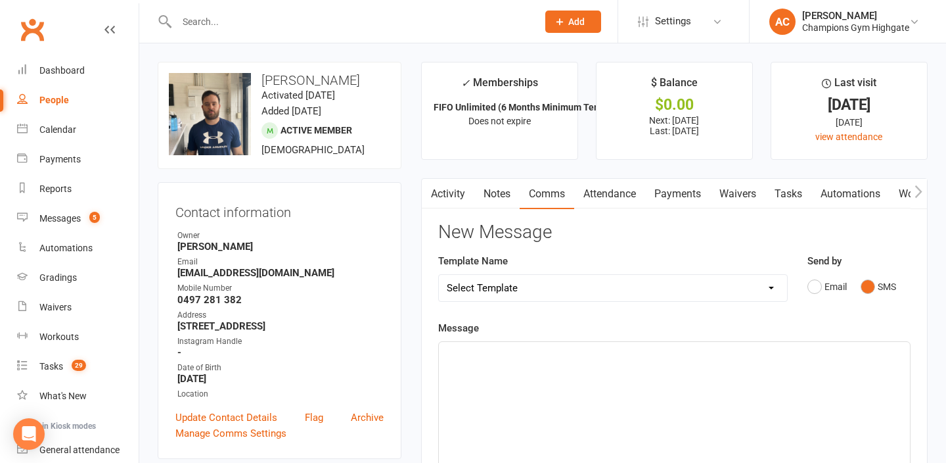
click at [569, 390] on div "﻿" at bounding box center [674, 440] width 471 height 197
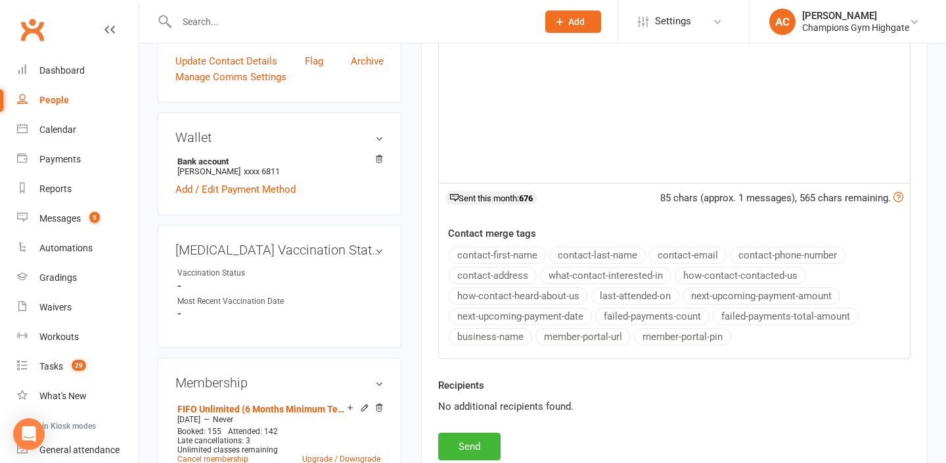
scroll to position [373, 0]
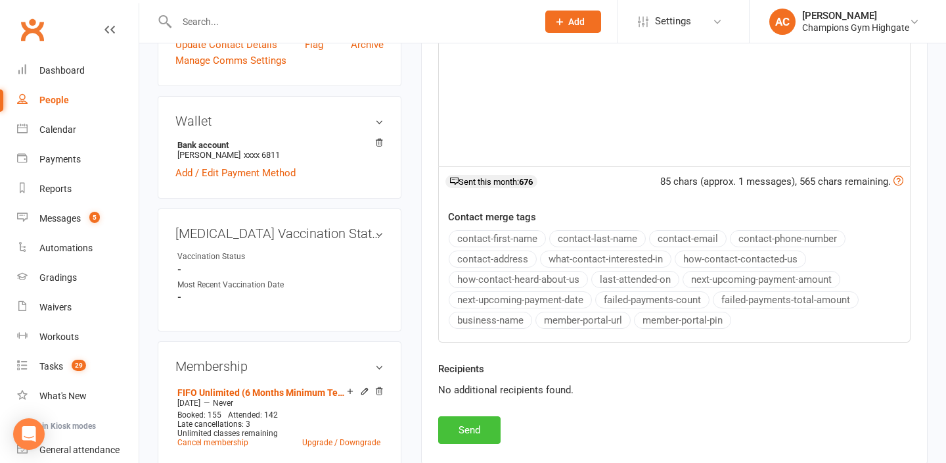
click at [488, 436] on button "Send" at bounding box center [469, 430] width 62 height 28
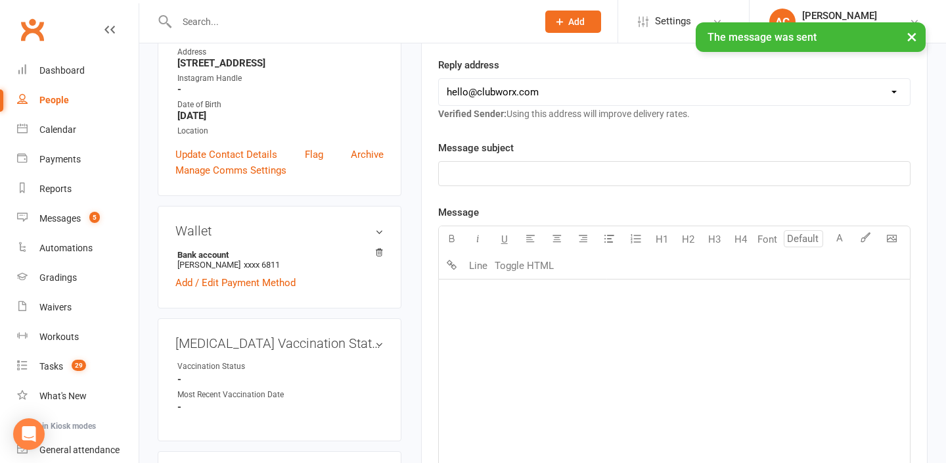
scroll to position [0, 0]
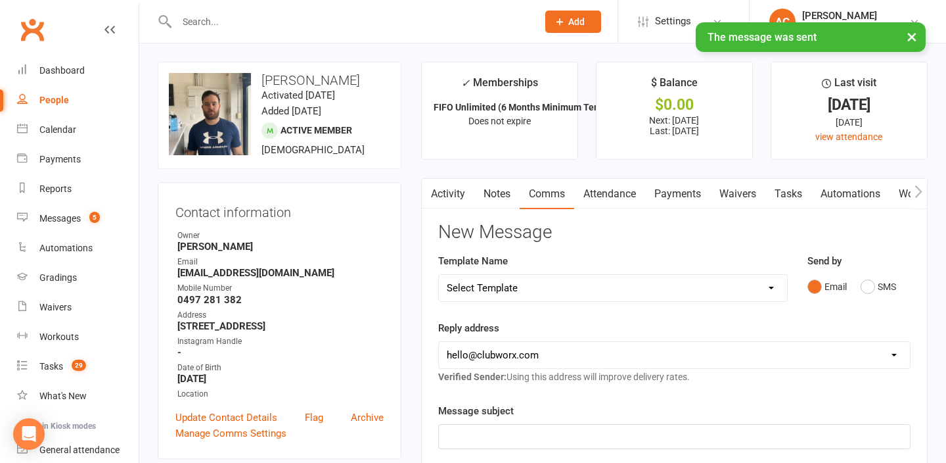
click at [496, 197] on link "Notes" at bounding box center [496, 194] width 45 height 30
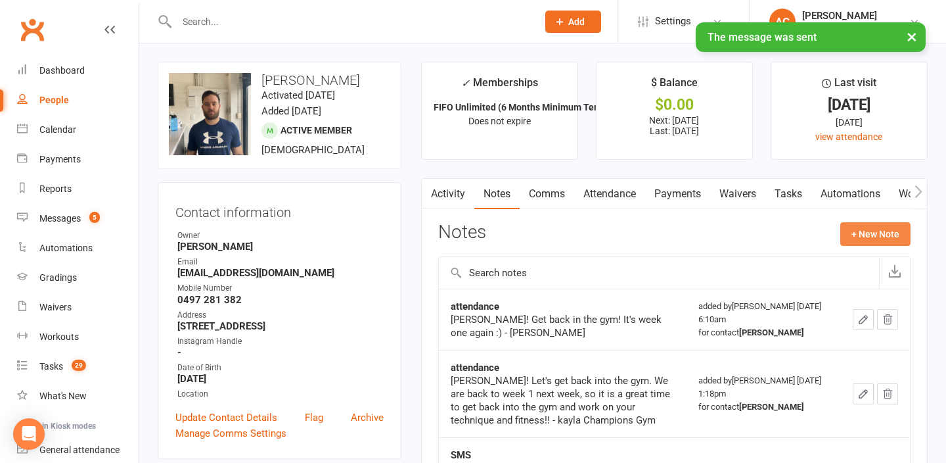
click at [848, 235] on button "+ New Note" at bounding box center [876, 234] width 70 height 24
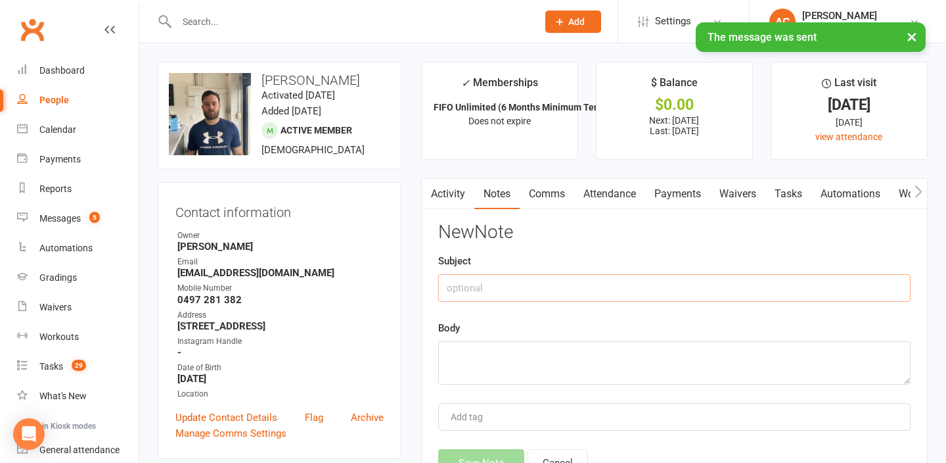
click at [551, 288] on input "text" at bounding box center [674, 288] width 473 height 28
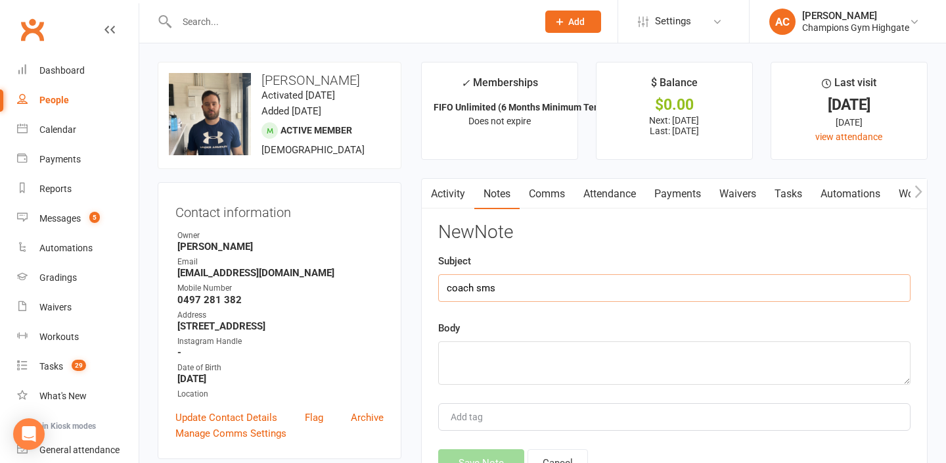
type input "coach sms"
click at [599, 384] on div "New Note Subject coach sms Body Add tag Save Note Cancel" at bounding box center [674, 349] width 473 height 254
click at [586, 370] on textarea at bounding box center [674, 362] width 473 height 43
paste textarea "Hope all is good. Have you decided when you’ll come back to the gym? – Coach Ale"
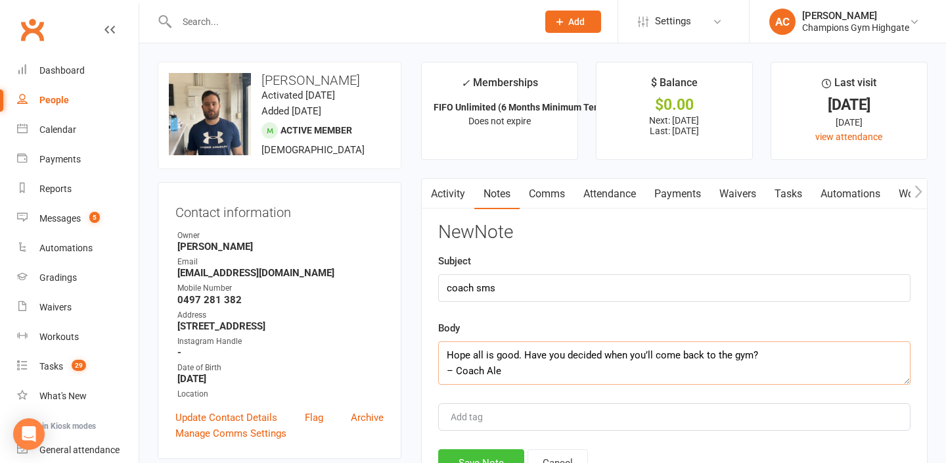
type textarea "Hope all is good. Have you decided when you’ll come back to the gym? – Coach Ale"
click at [480, 455] on button "Save Note" at bounding box center [481, 463] width 86 height 28
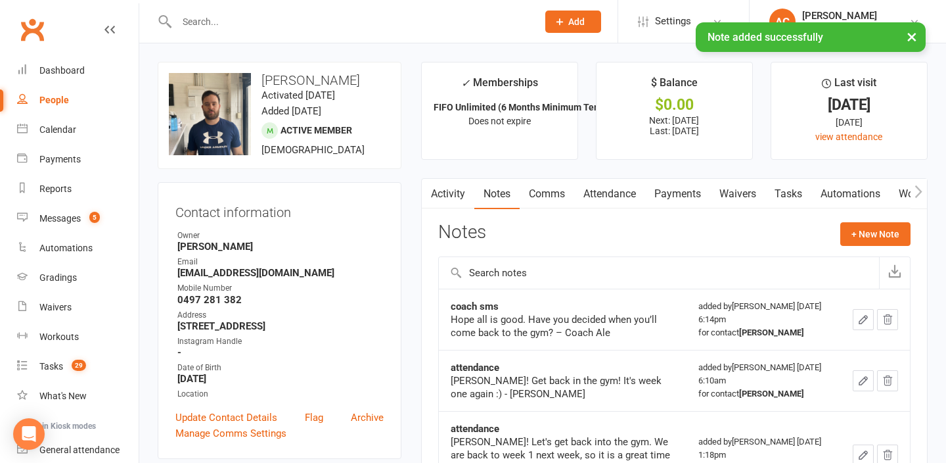
click at [269, 22] on div "× Note added successfully" at bounding box center [464, 22] width 929 height 0
click at [241, 22] on div "× Note added successfully" at bounding box center [464, 22] width 929 height 0
click at [206, 22] on div "× Note added successfully" at bounding box center [464, 22] width 929 height 0
click at [169, 16] on icon at bounding box center [165, 22] width 15 height 16
click at [193, 20] on input "text" at bounding box center [351, 21] width 356 height 18
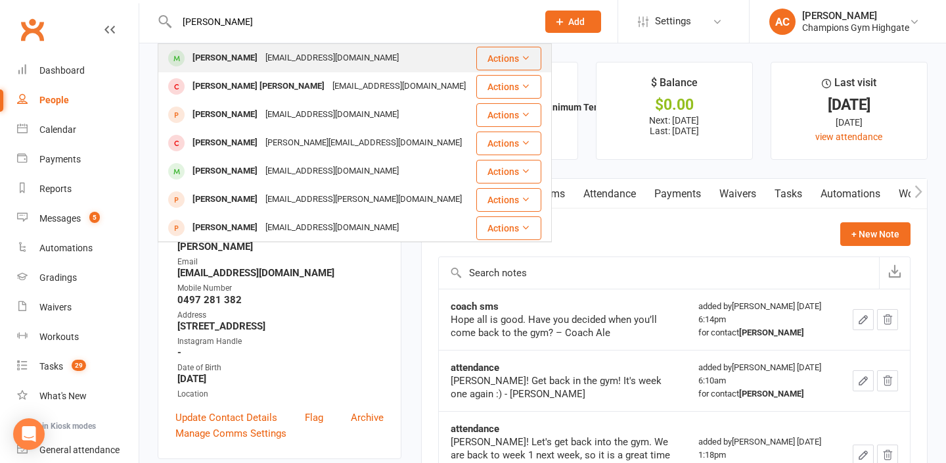
type input "[PERSON_NAME]"
click at [195, 52] on div "[PERSON_NAME]" at bounding box center [225, 58] width 73 height 19
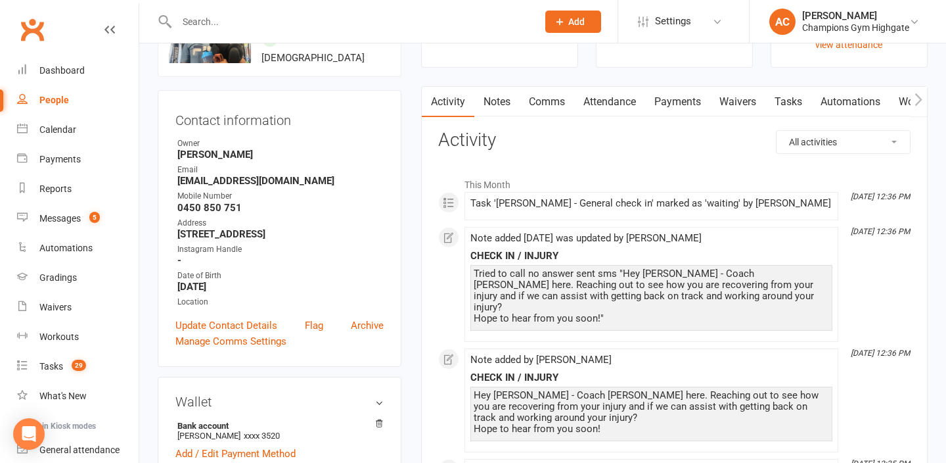
scroll to position [100, 0]
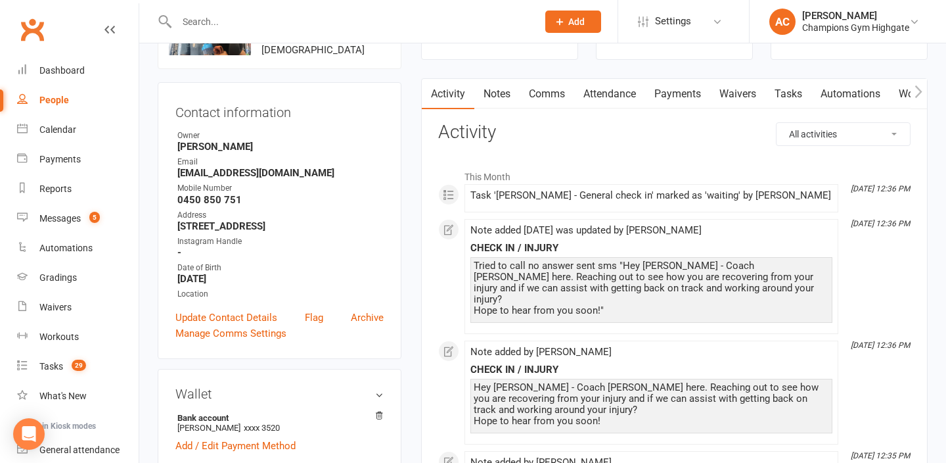
click at [507, 90] on link "Notes" at bounding box center [496, 94] width 45 height 30
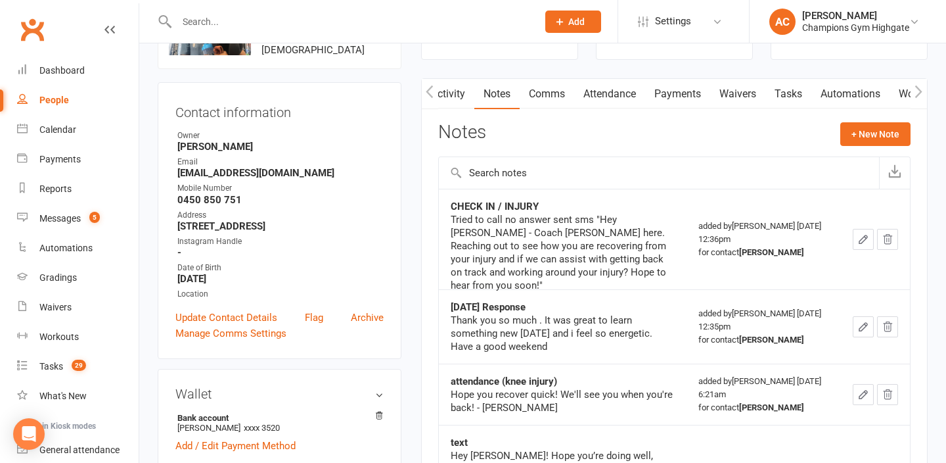
click at [559, 91] on link "Comms" at bounding box center [547, 94] width 55 height 30
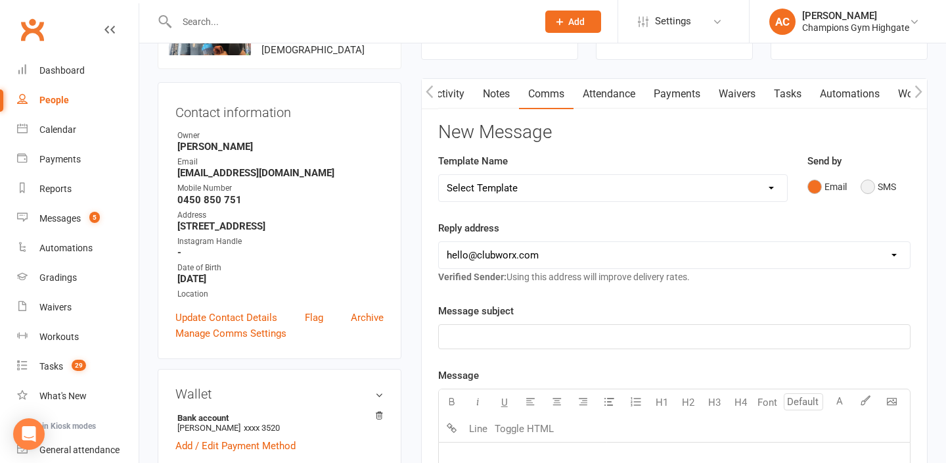
click at [871, 179] on button "SMS" at bounding box center [878, 186] width 35 height 25
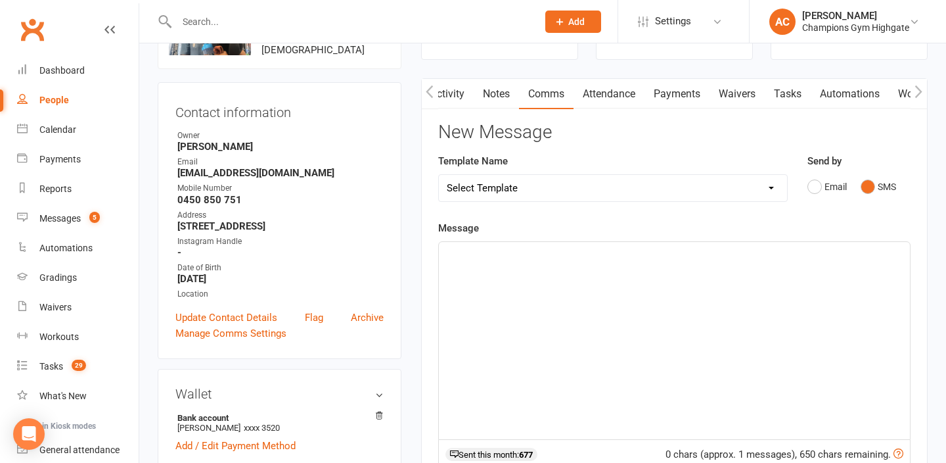
click at [681, 319] on div "﻿" at bounding box center [674, 340] width 471 height 197
click at [549, 323] on div "﻿" at bounding box center [674, 340] width 471 height 197
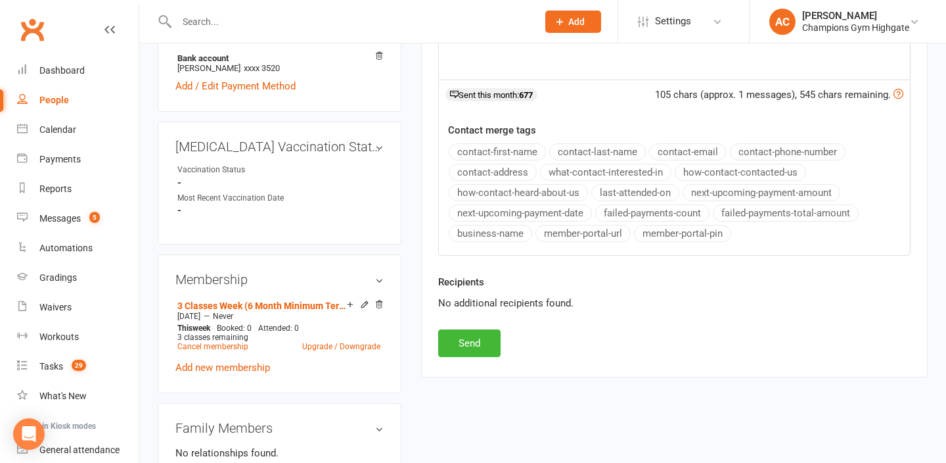
scroll to position [479, 0]
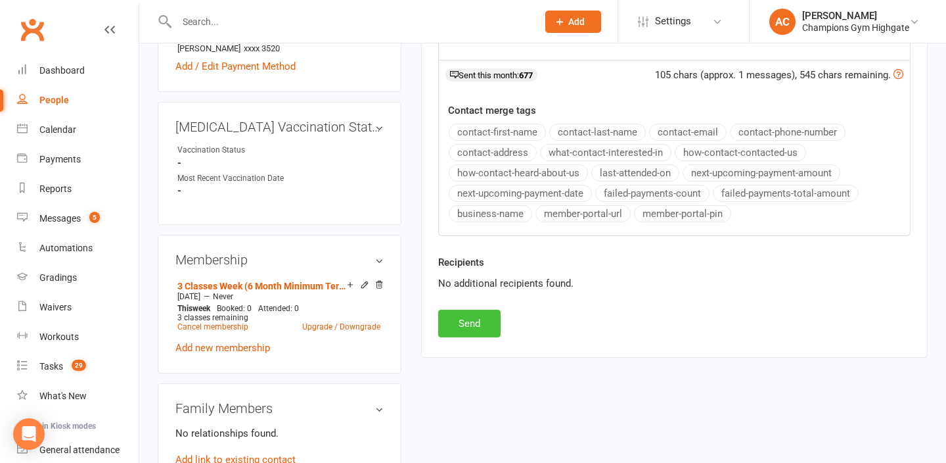
click at [465, 323] on button "Send" at bounding box center [469, 324] width 62 height 28
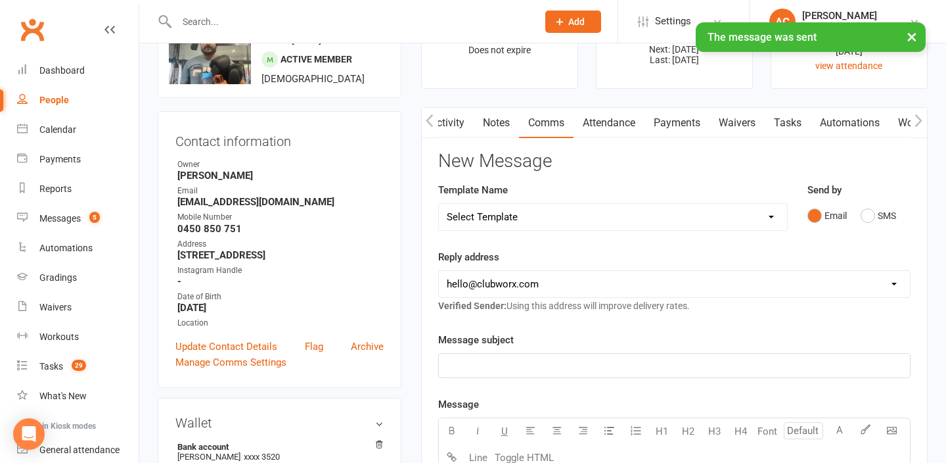
scroll to position [0, 0]
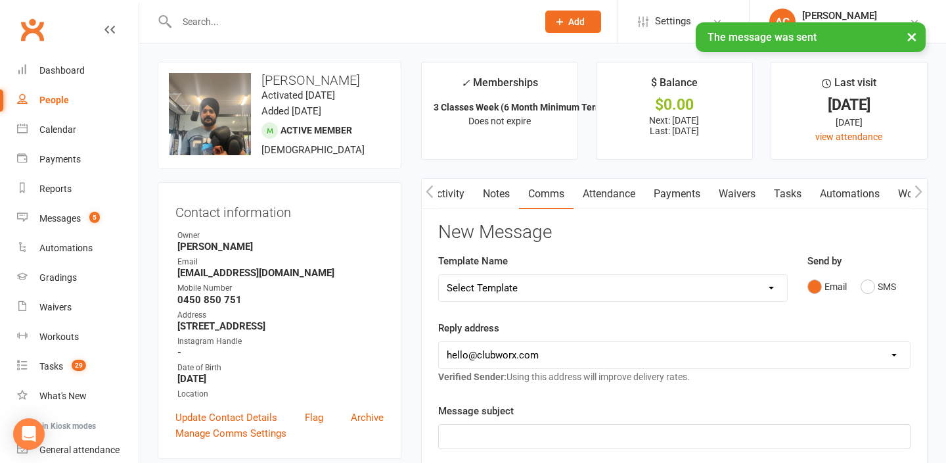
click at [508, 199] on link "Notes" at bounding box center [496, 194] width 45 height 30
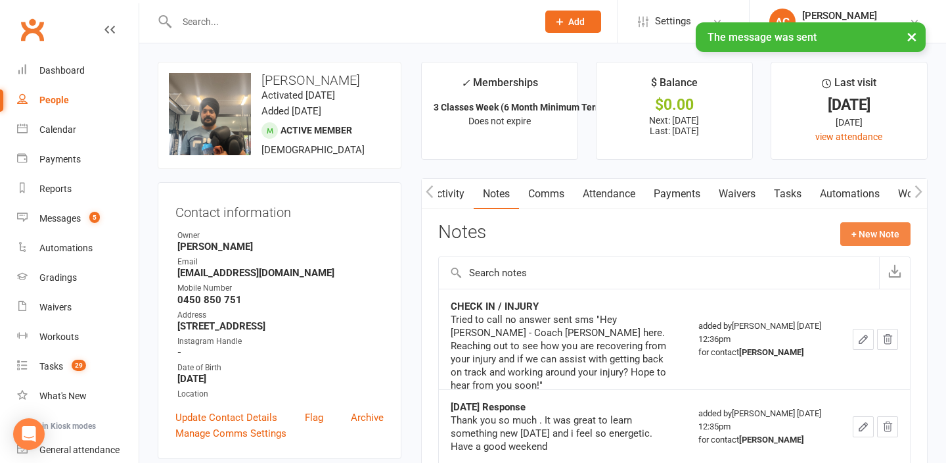
click at [890, 225] on button "+ New Note" at bounding box center [876, 234] width 70 height 24
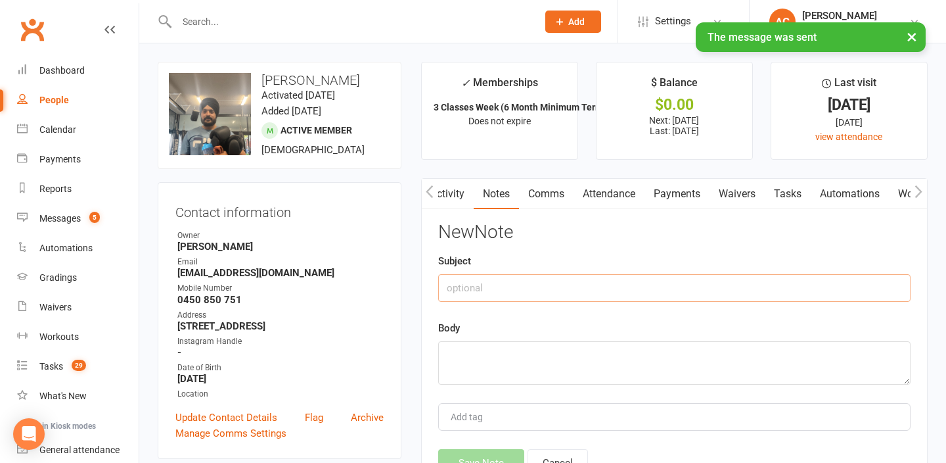
click at [574, 296] on input "text" at bounding box center [674, 288] width 473 height 28
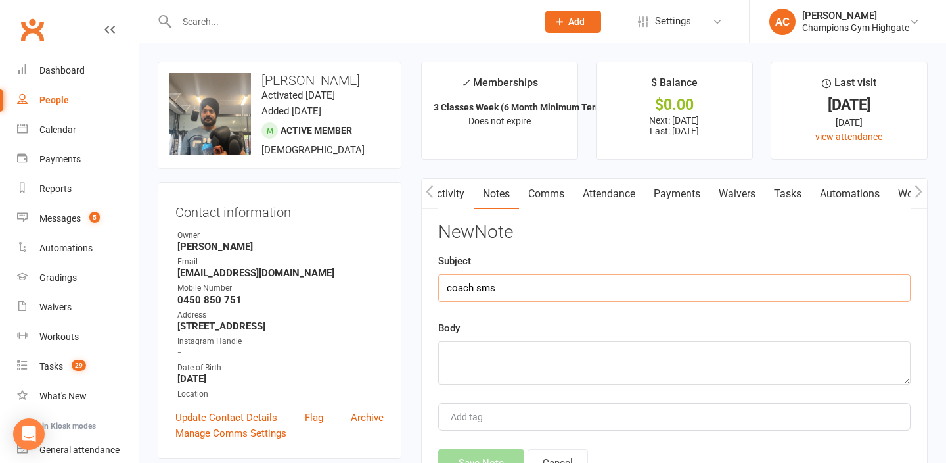
type input "coach sms"
click at [586, 365] on textarea at bounding box center [674, 362] width 473 height 43
paste textarea "Just a quick message to see how you’re doing. Do you already have a return date…"
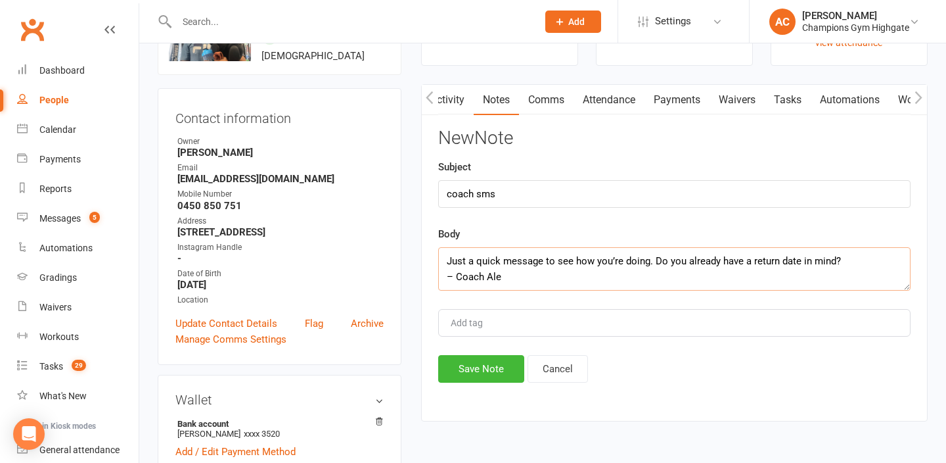
scroll to position [108, 0]
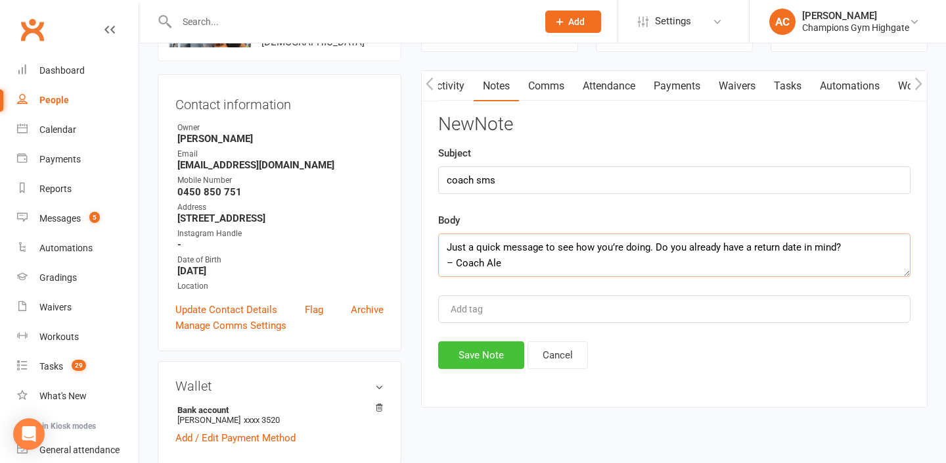
type textarea "Just a quick message to see how you’re doing. Do you already have a return date…"
click at [470, 354] on button "Save Note" at bounding box center [481, 355] width 86 height 28
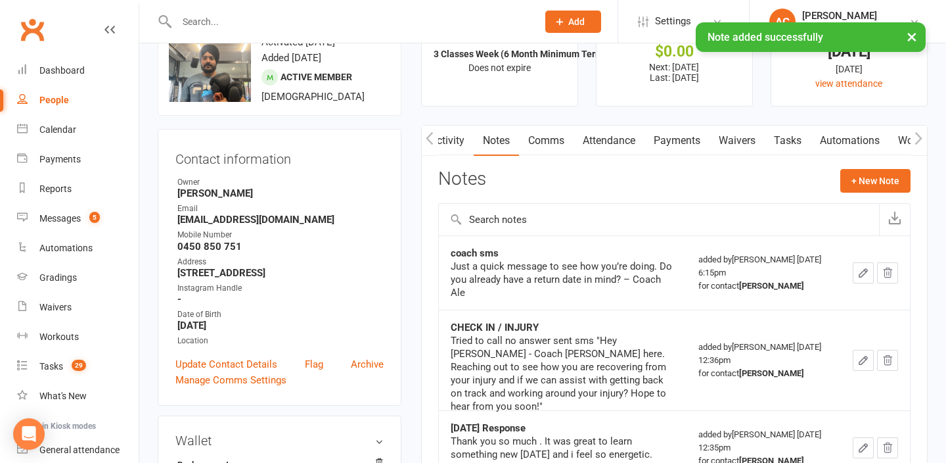
scroll to position [0, 0]
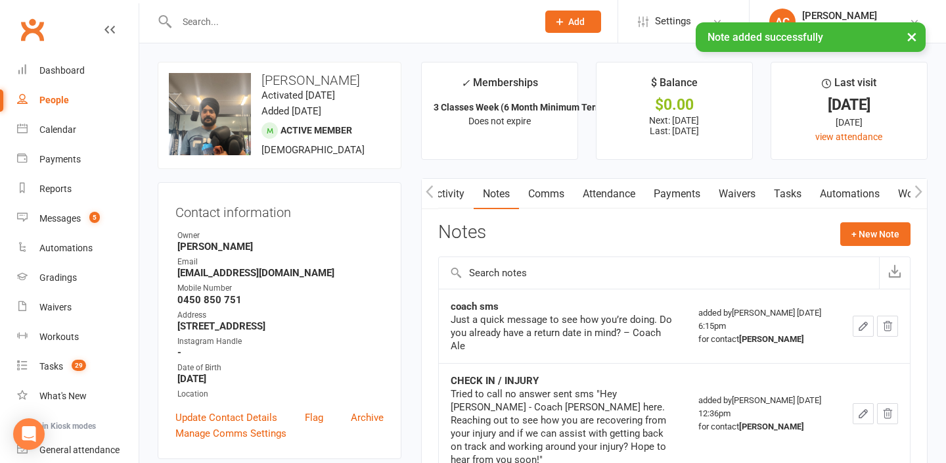
click at [300, 22] on div "× Note added successfully" at bounding box center [464, 22] width 929 height 0
click at [266, 22] on div "× Note added successfully" at bounding box center [464, 22] width 929 height 0
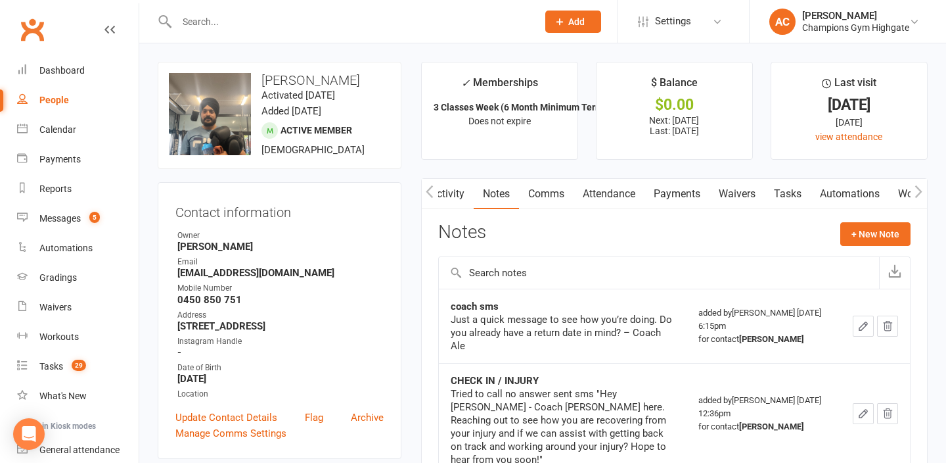
click at [229, 20] on input "text" at bounding box center [351, 21] width 356 height 18
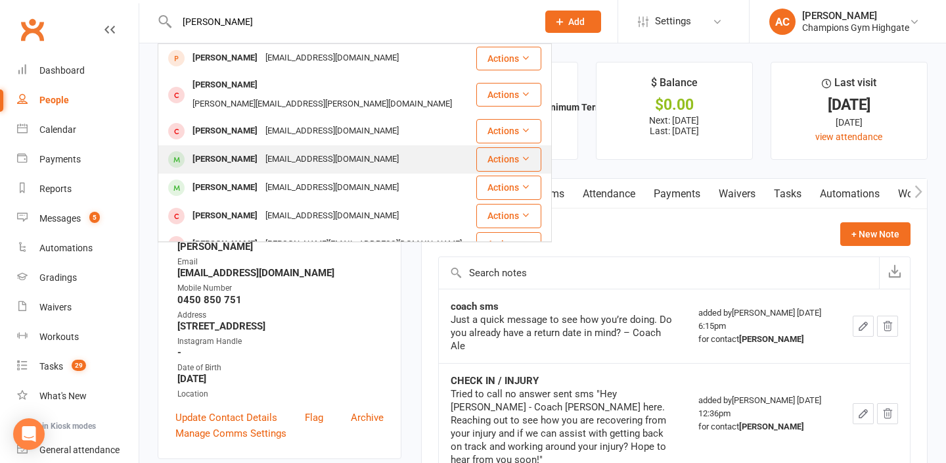
type input "[PERSON_NAME]"
click at [193, 150] on div "[PERSON_NAME]" at bounding box center [225, 159] width 73 height 19
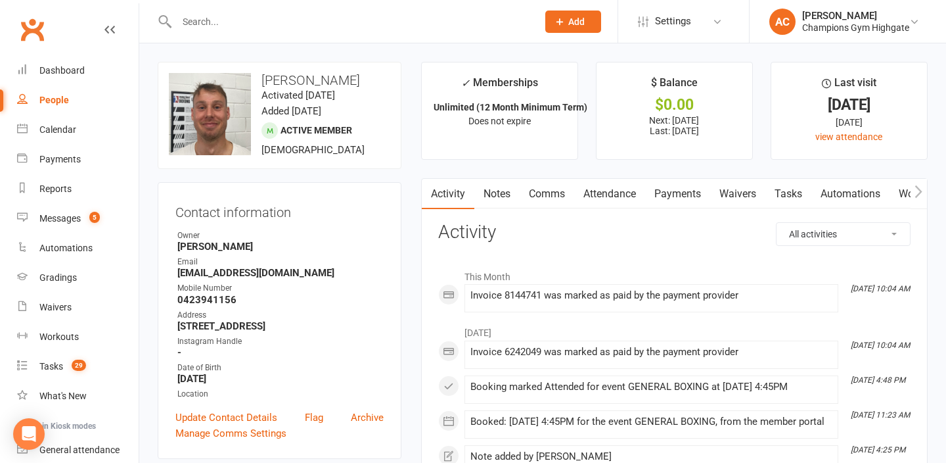
click at [553, 188] on link "Comms" at bounding box center [547, 194] width 55 height 30
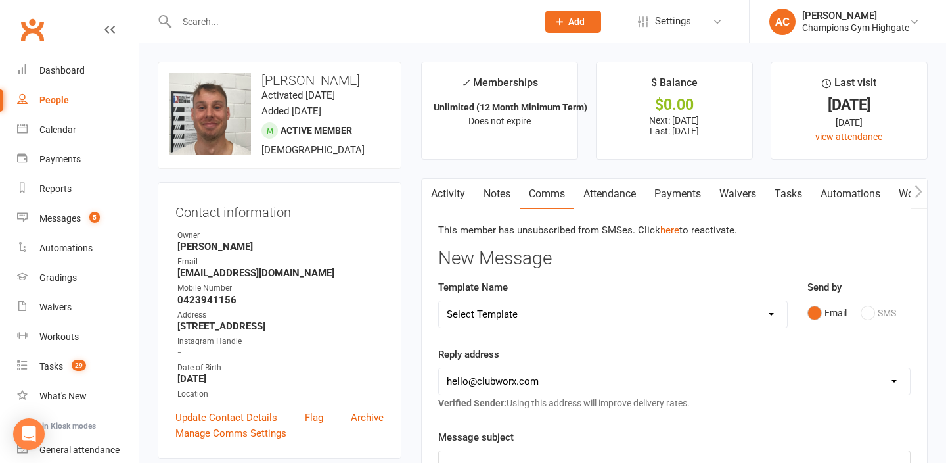
click at [269, 18] on input "text" at bounding box center [351, 21] width 356 height 18
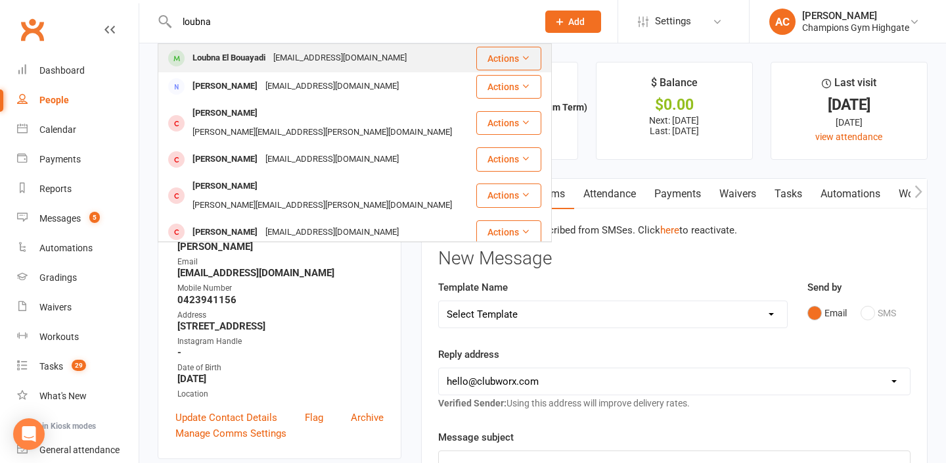
type input "loubna"
click at [269, 49] on div "Loubna El Bouayadi" at bounding box center [229, 58] width 81 height 19
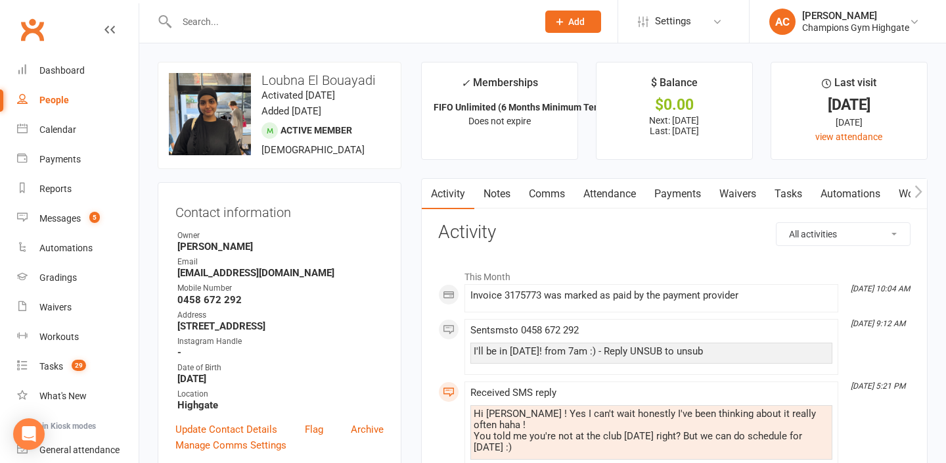
click at [537, 193] on link "Comms" at bounding box center [547, 194] width 55 height 30
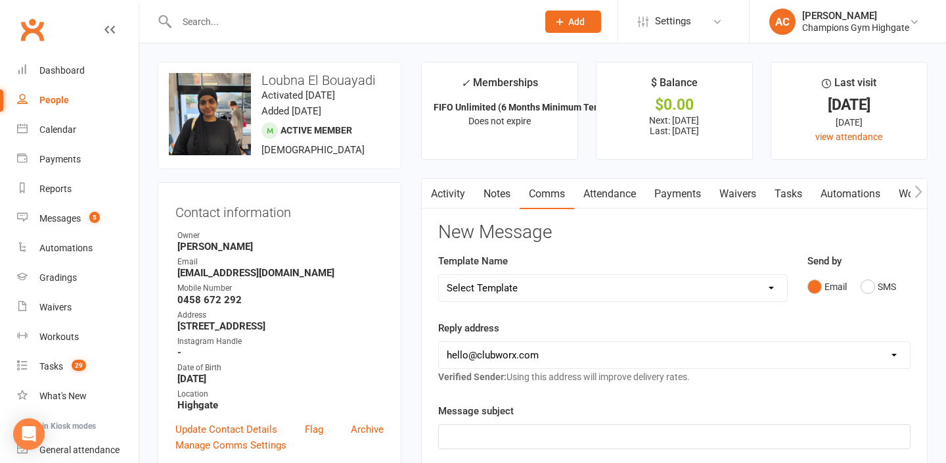
click at [860, 282] on div "Email SMS" at bounding box center [859, 286] width 103 height 25
click at [869, 286] on button "SMS" at bounding box center [878, 286] width 35 height 25
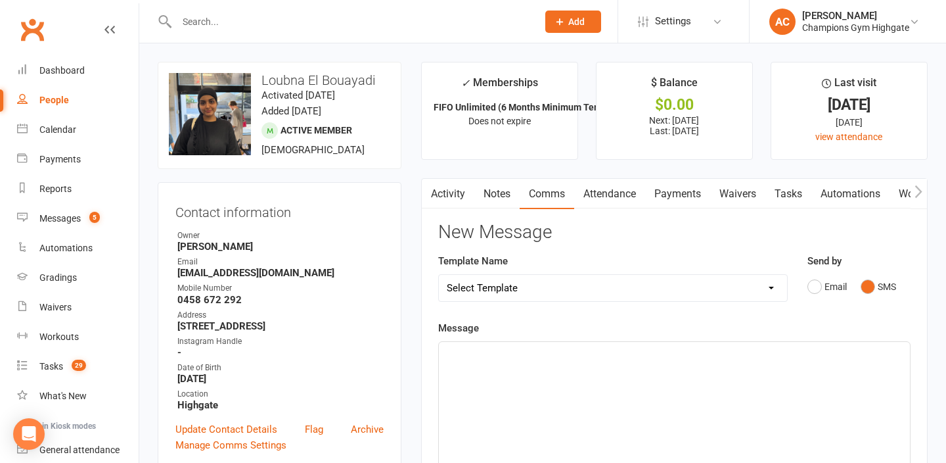
click at [526, 374] on div "﻿" at bounding box center [674, 440] width 471 height 197
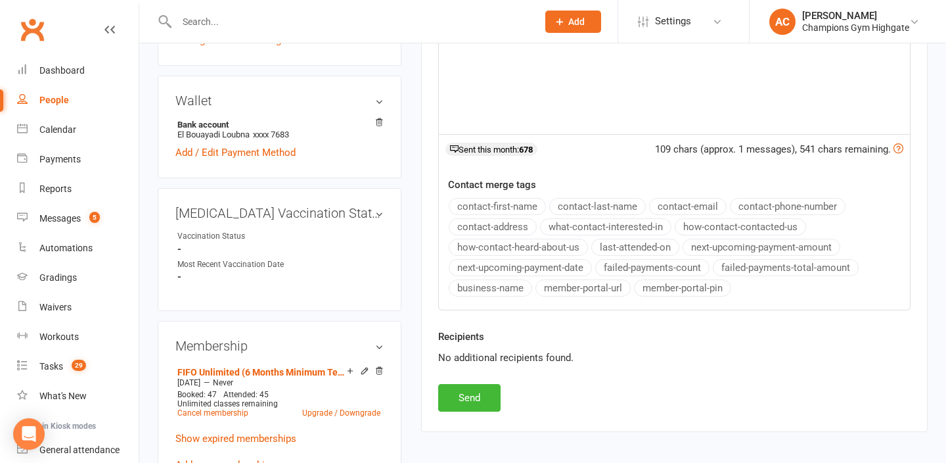
scroll to position [409, 0]
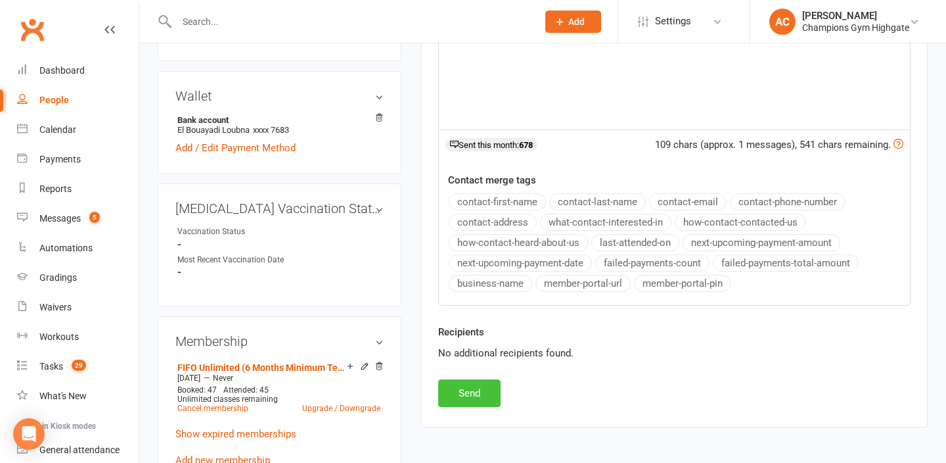
click at [470, 403] on button "Send" at bounding box center [469, 393] width 62 height 28
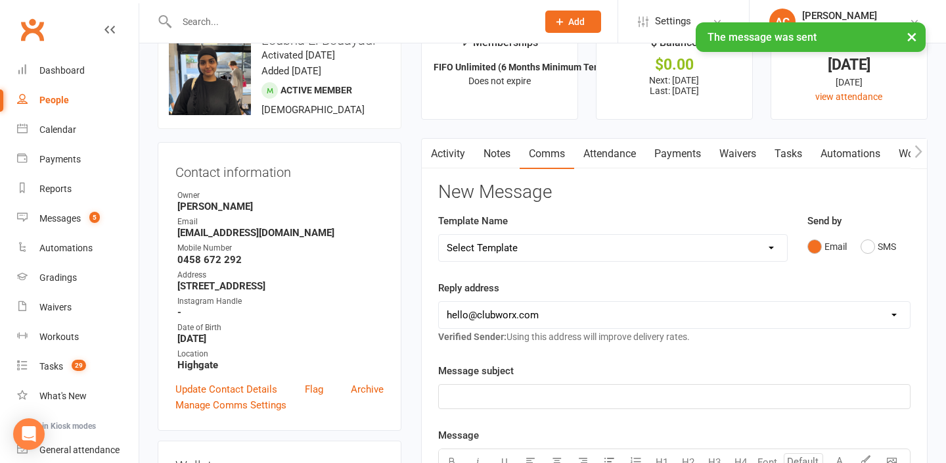
scroll to position [24, 0]
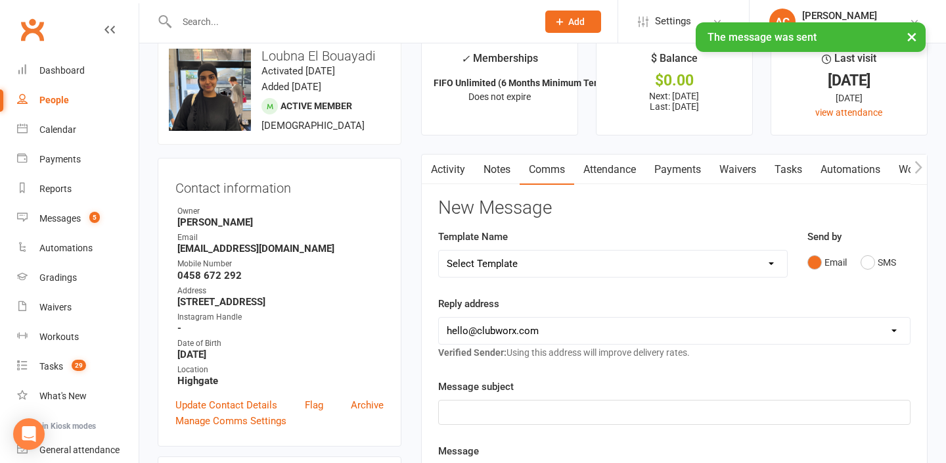
click at [494, 165] on link "Notes" at bounding box center [496, 169] width 45 height 30
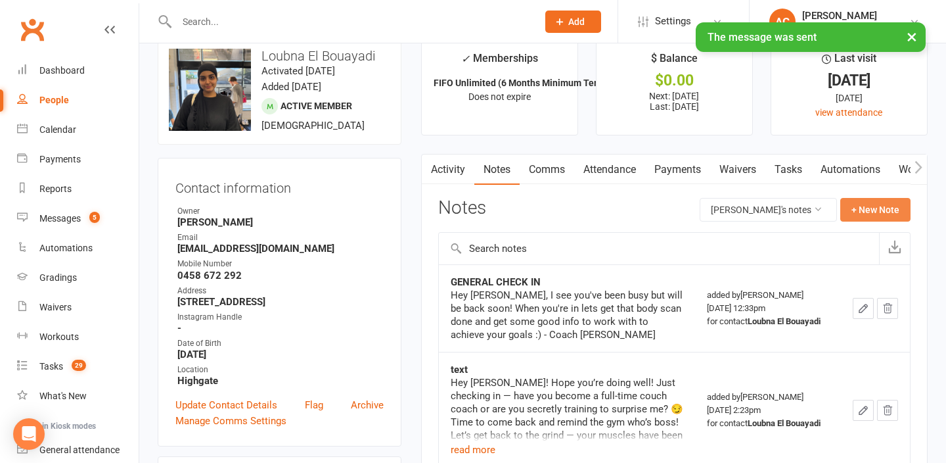
click at [872, 208] on button "+ New Note" at bounding box center [876, 210] width 70 height 24
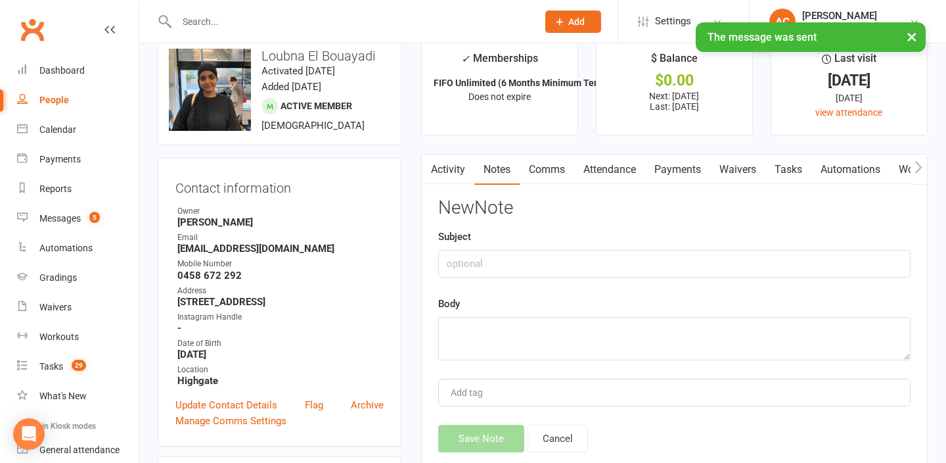
click at [662, 283] on div "New Note Subject Body Add tag Save Note Cancel" at bounding box center [674, 325] width 473 height 254
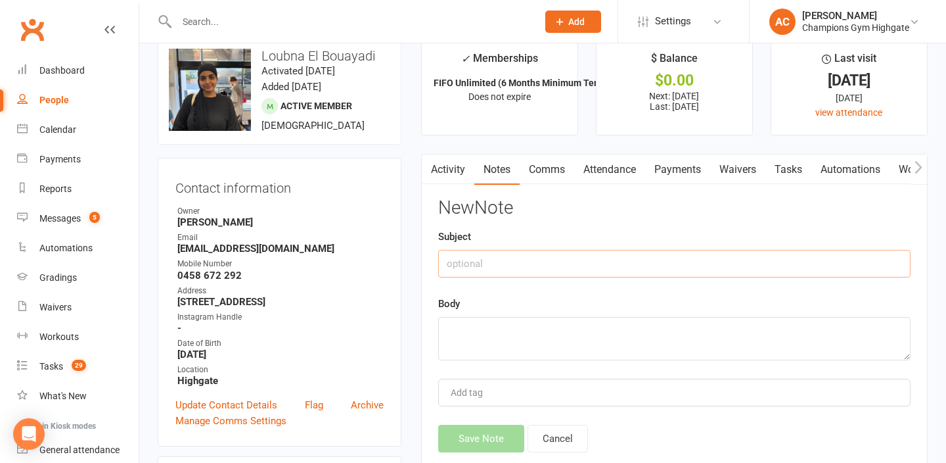
click at [609, 253] on input "text" at bounding box center [674, 264] width 473 height 28
type input "coach sms"
click at [572, 331] on textarea at bounding box center [674, 338] width 473 height 43
paste textarea "Hope you're having a good time away. Do you know when you’ll be joining us agai…"
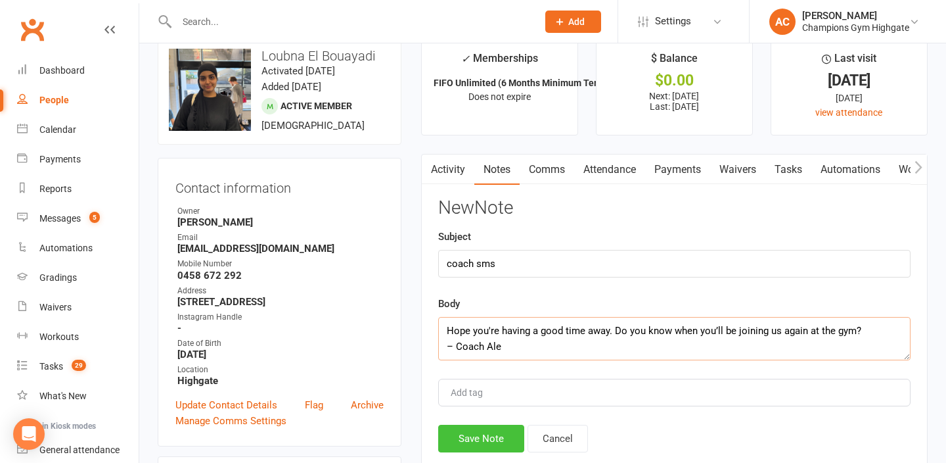
type textarea "Hope you're having a good time away. Do you know when you’ll be joining us agai…"
click at [472, 444] on button "Save Note" at bounding box center [481, 439] width 86 height 28
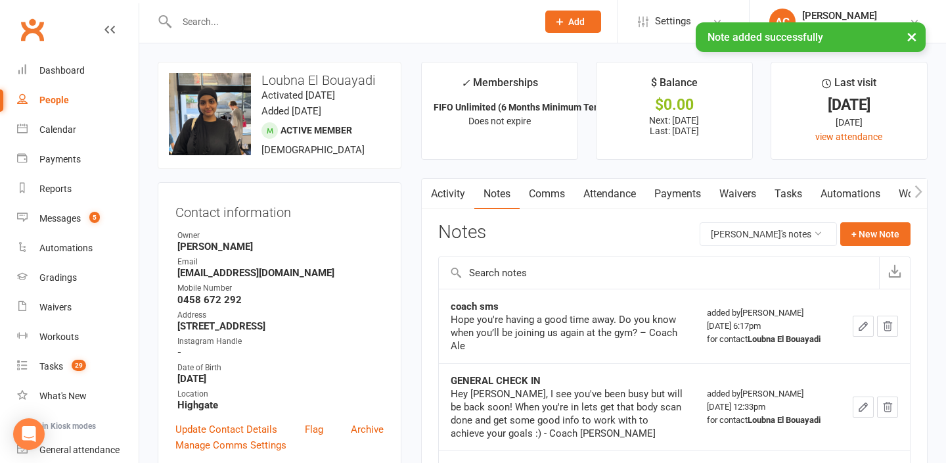
click at [366, 22] on div "× Note added successfully" at bounding box center [464, 22] width 929 height 0
click at [252, 17] on input "text" at bounding box center [351, 21] width 356 height 18
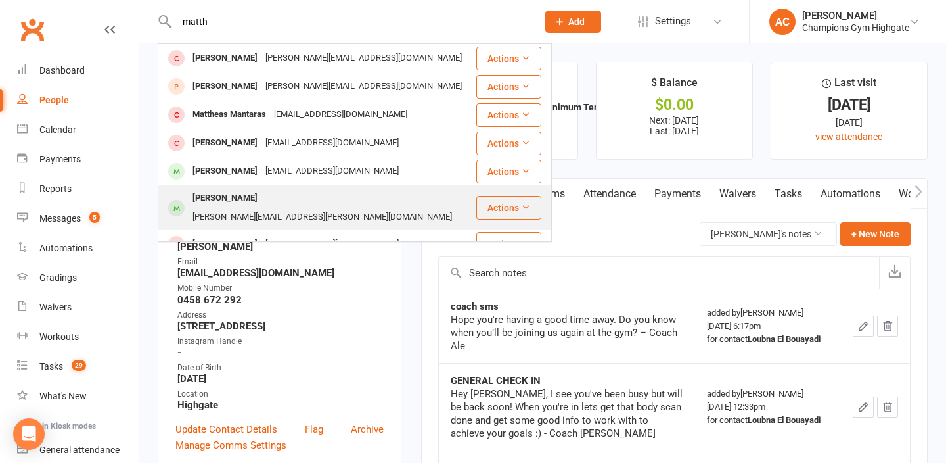
type input "matth"
click at [223, 193] on div "[PERSON_NAME]" at bounding box center [225, 198] width 73 height 19
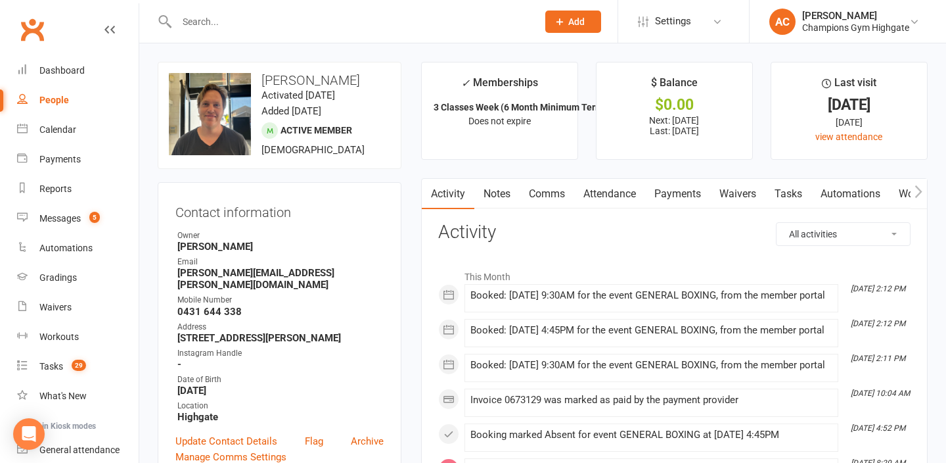
click at [498, 200] on link "Notes" at bounding box center [496, 194] width 45 height 30
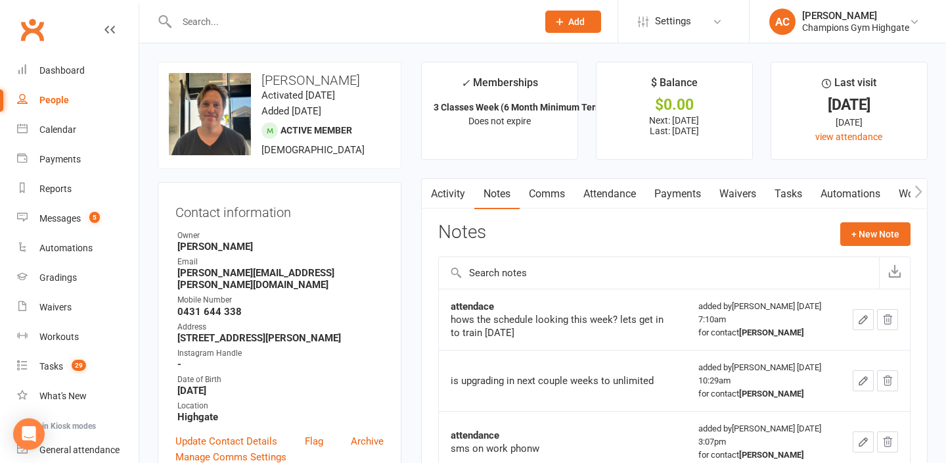
click at [552, 200] on link "Comms" at bounding box center [547, 194] width 55 height 30
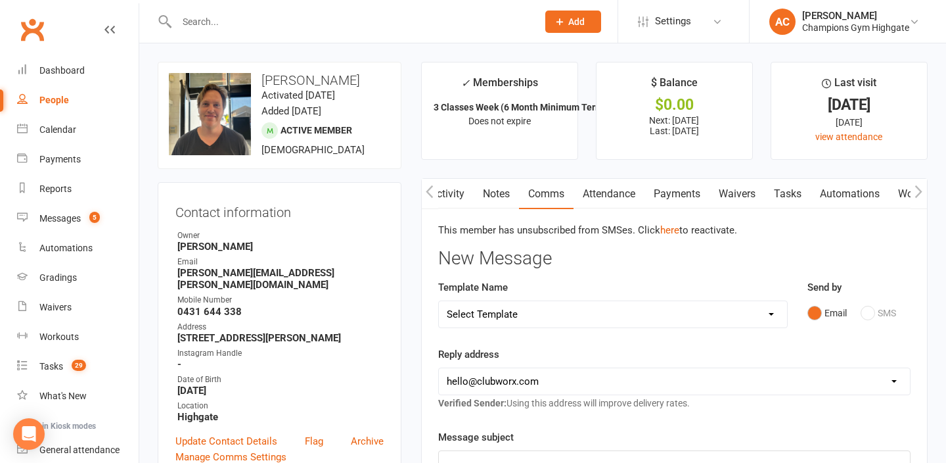
click at [385, 22] on input "text" at bounding box center [351, 21] width 356 height 18
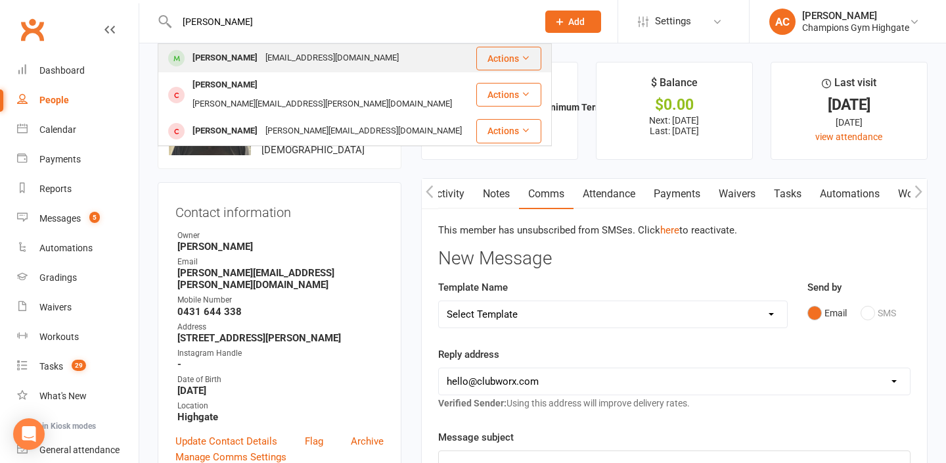
type input "[PERSON_NAME]"
click at [300, 60] on div "[EMAIL_ADDRESS][DOMAIN_NAME]" at bounding box center [332, 58] width 141 height 19
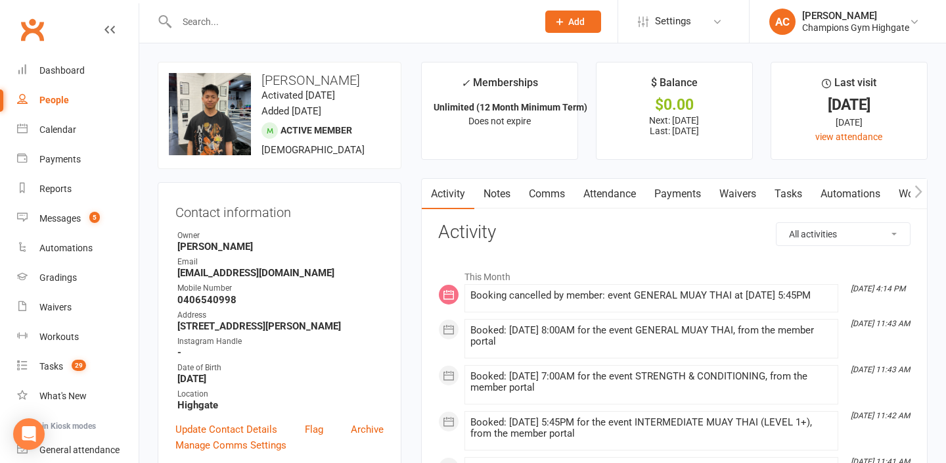
click at [547, 200] on link "Comms" at bounding box center [547, 194] width 55 height 30
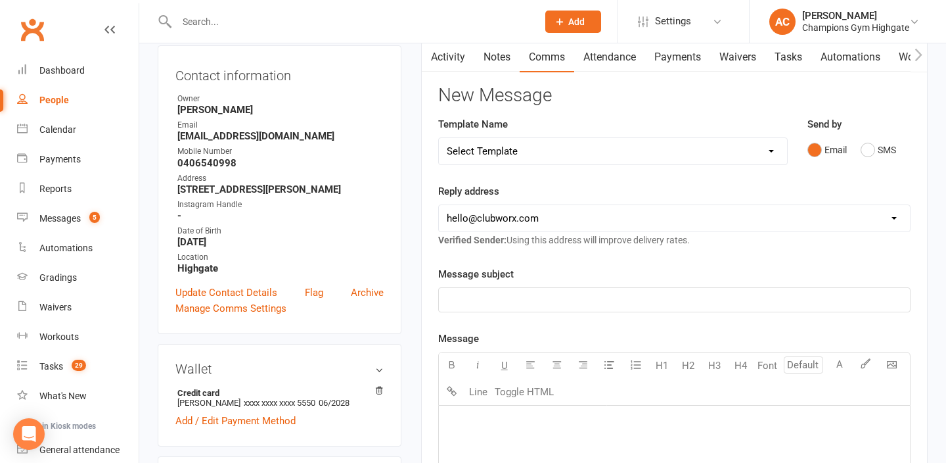
scroll to position [143, 0]
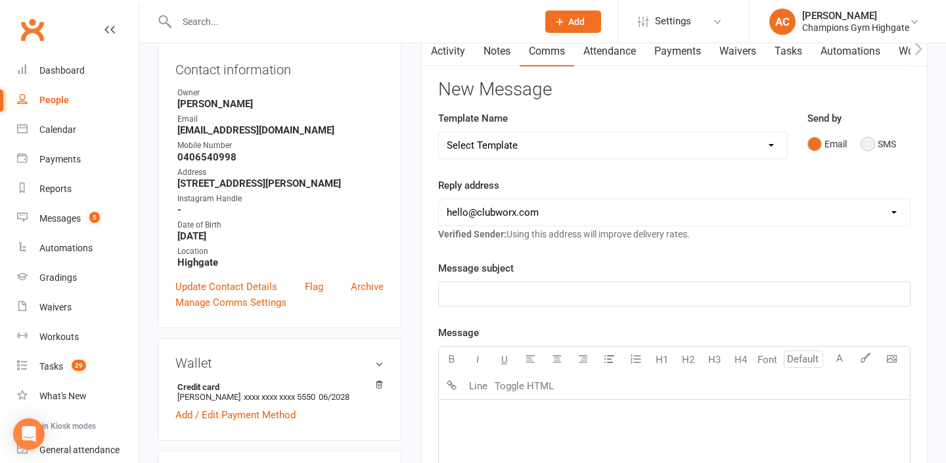
click at [874, 146] on button "SMS" at bounding box center [878, 143] width 35 height 25
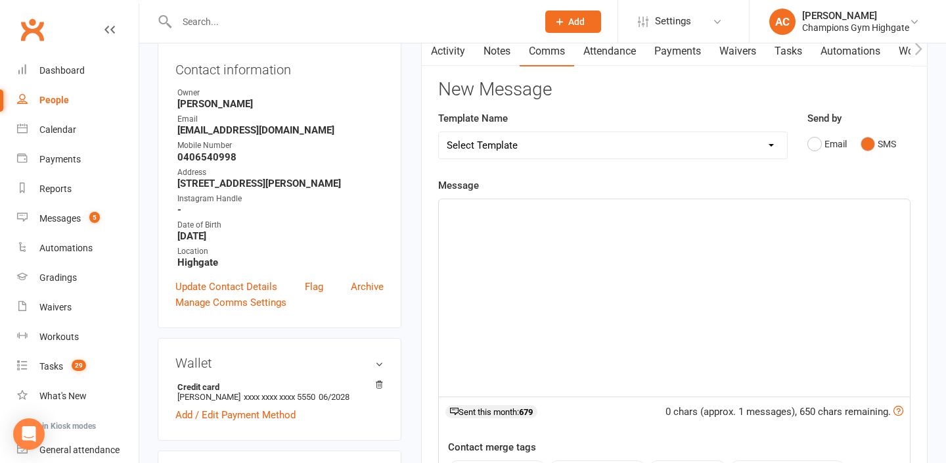
click at [660, 262] on div "﻿" at bounding box center [674, 297] width 471 height 197
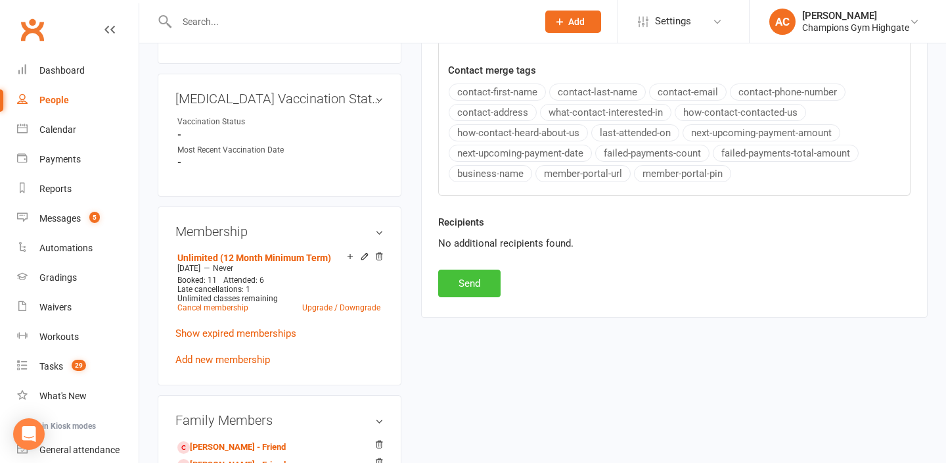
scroll to position [522, 0]
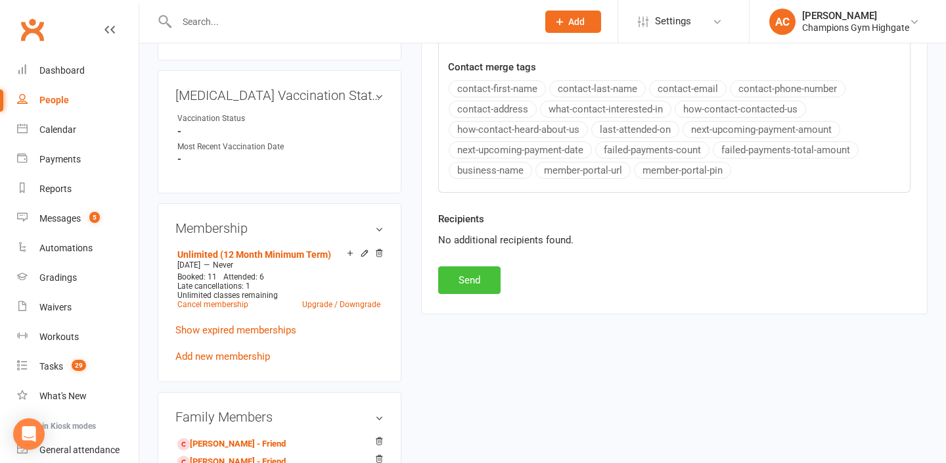
click at [453, 281] on button "Send" at bounding box center [469, 280] width 62 height 28
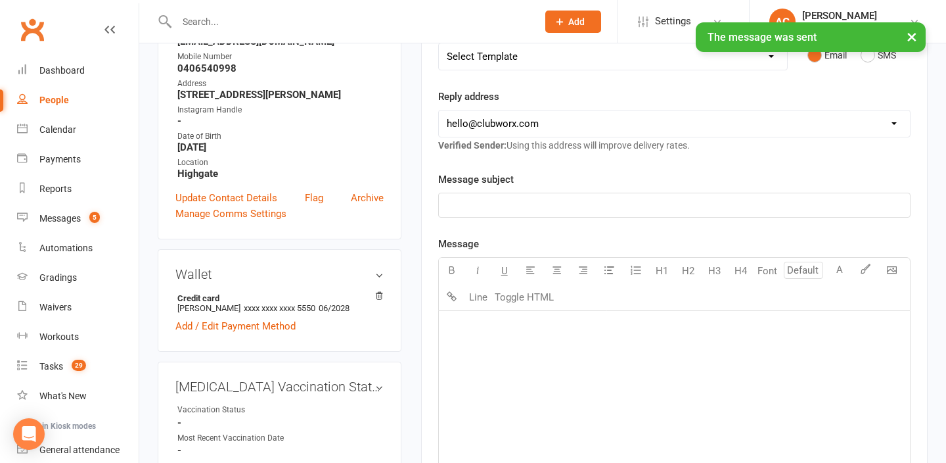
scroll to position [0, 0]
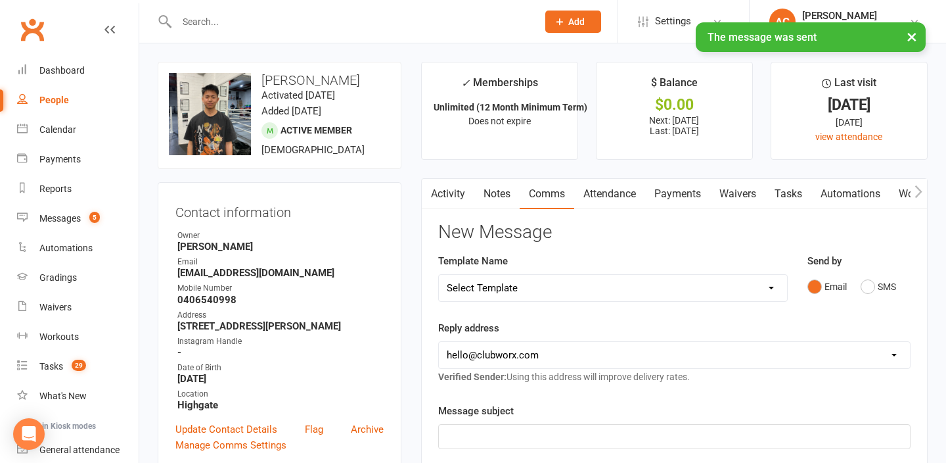
click at [497, 193] on link "Notes" at bounding box center [496, 194] width 45 height 30
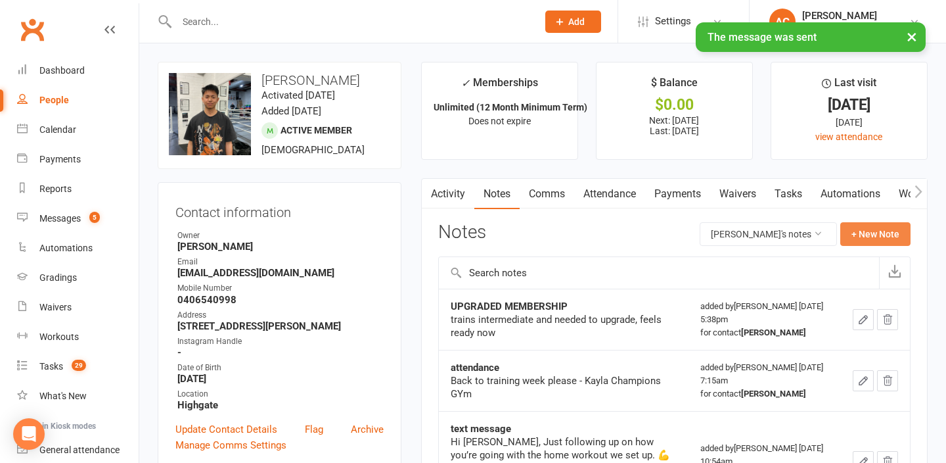
click at [899, 234] on button "+ New Note" at bounding box center [876, 234] width 70 height 24
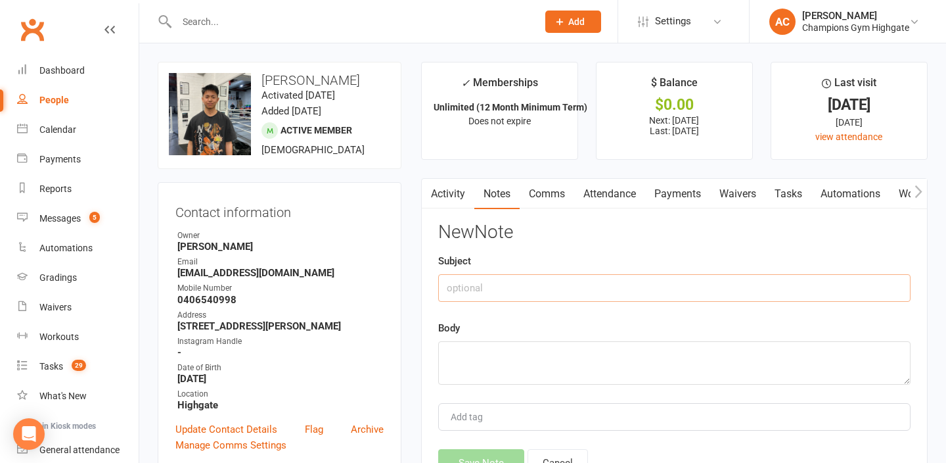
click at [612, 294] on input "text" at bounding box center [674, 288] width 473 height 28
type input "coach sms"
click at [555, 364] on textarea at bounding box center [674, 362] width 473 height 43
paste textarea "How's everything? Just wanted to ask if you’ve planned your return to training.…"
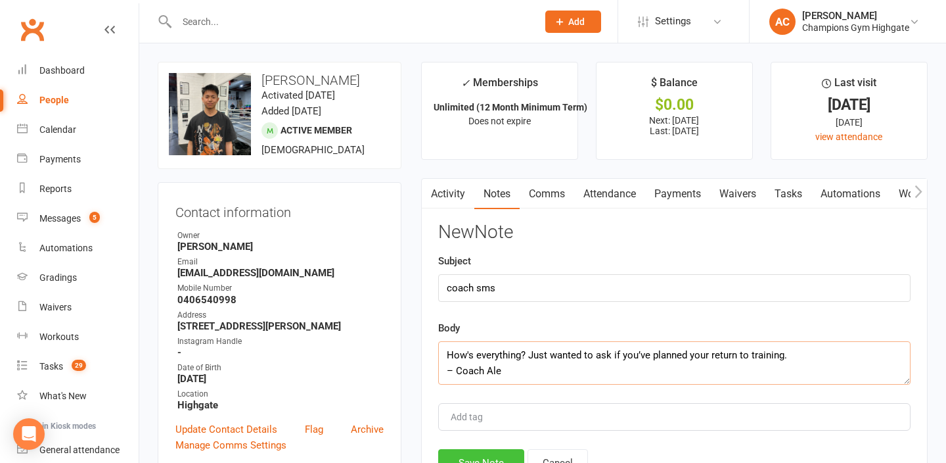
type textarea "How's everything? Just wanted to ask if you’ve planned your return to training.…"
click at [468, 457] on button "Save Note" at bounding box center [481, 463] width 86 height 28
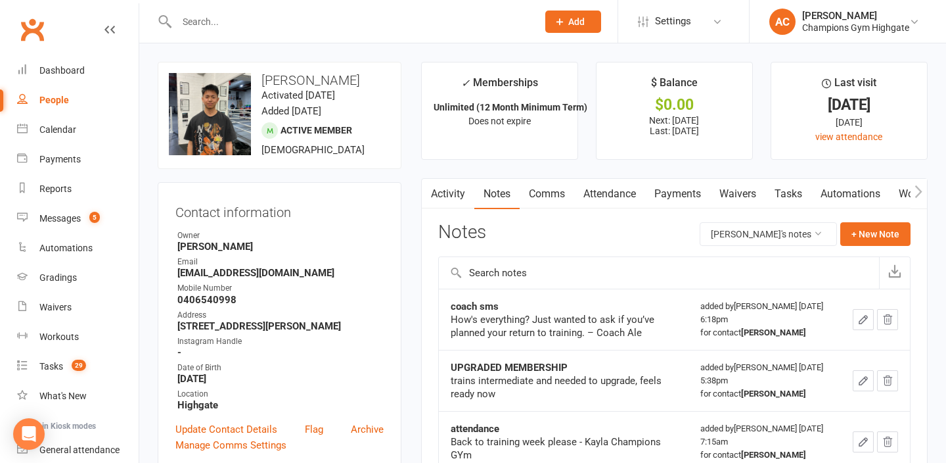
click at [211, 28] on input "text" at bounding box center [351, 21] width 356 height 18
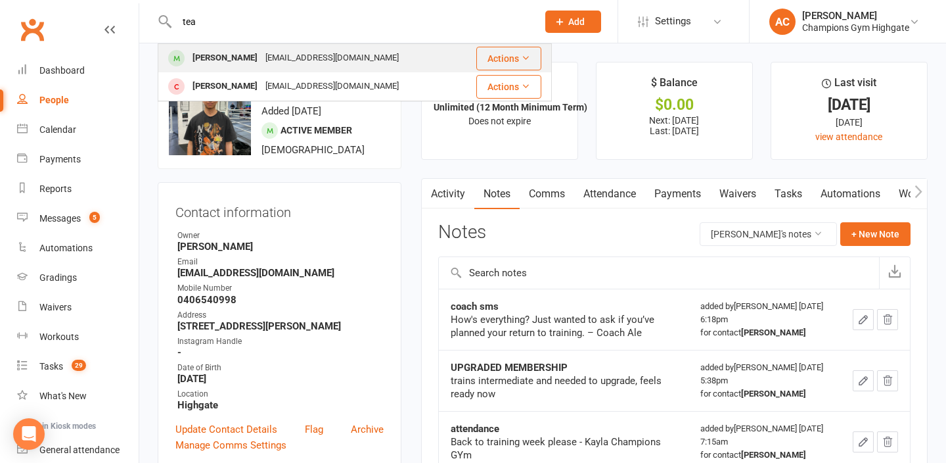
type input "tea"
click at [198, 57] on div "[PERSON_NAME]" at bounding box center [225, 58] width 73 height 19
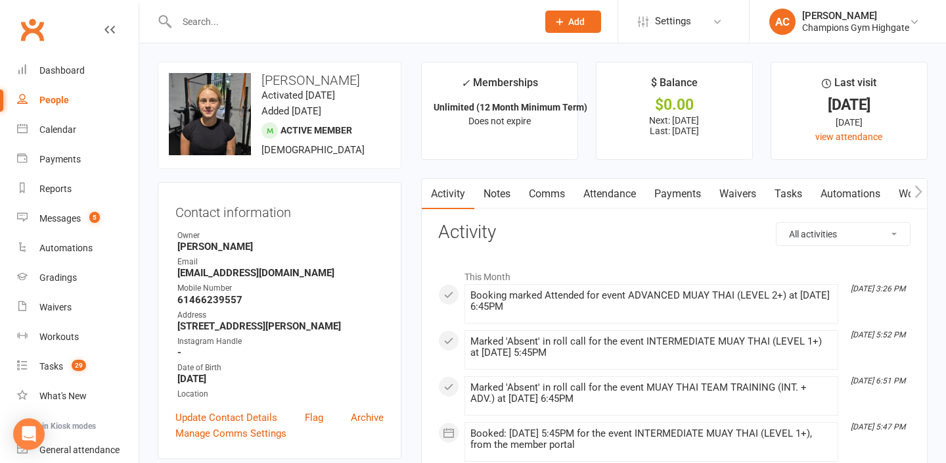
click at [551, 193] on link "Comms" at bounding box center [547, 194] width 55 height 30
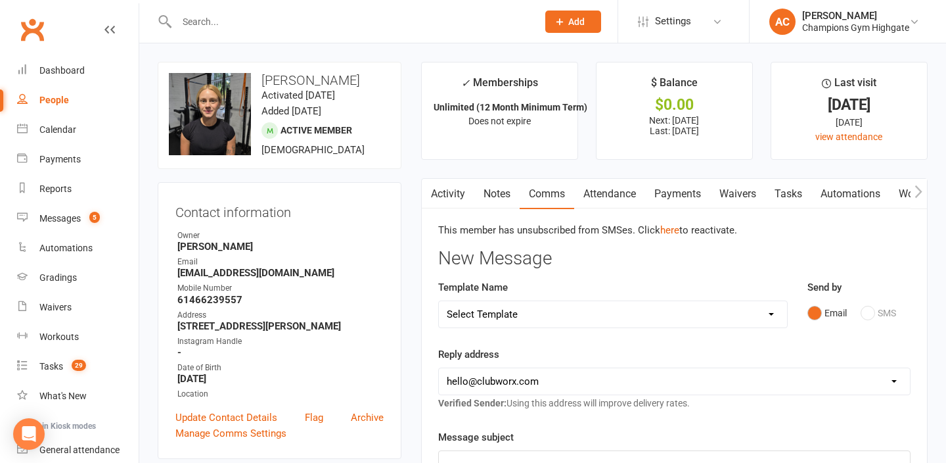
click at [284, 29] on input "text" at bounding box center [351, 21] width 356 height 18
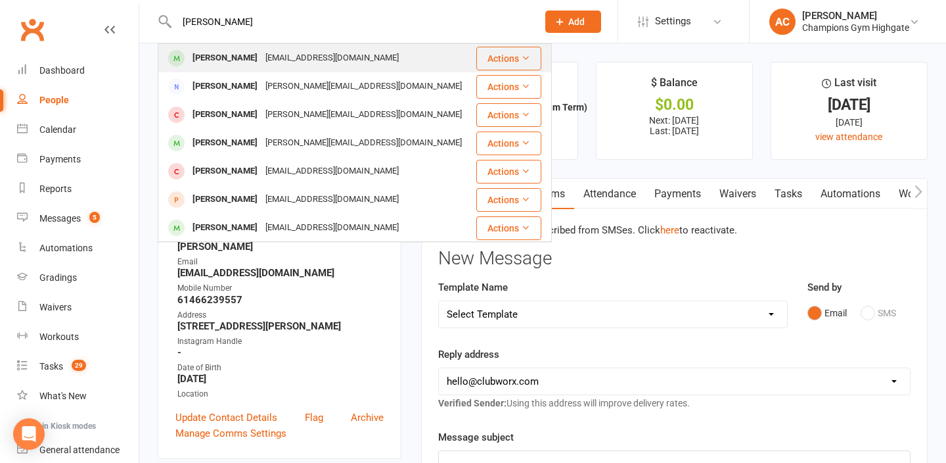
type input "[PERSON_NAME]"
click at [266, 68] on div "[EMAIL_ADDRESS][DOMAIN_NAME]" at bounding box center [332, 58] width 141 height 19
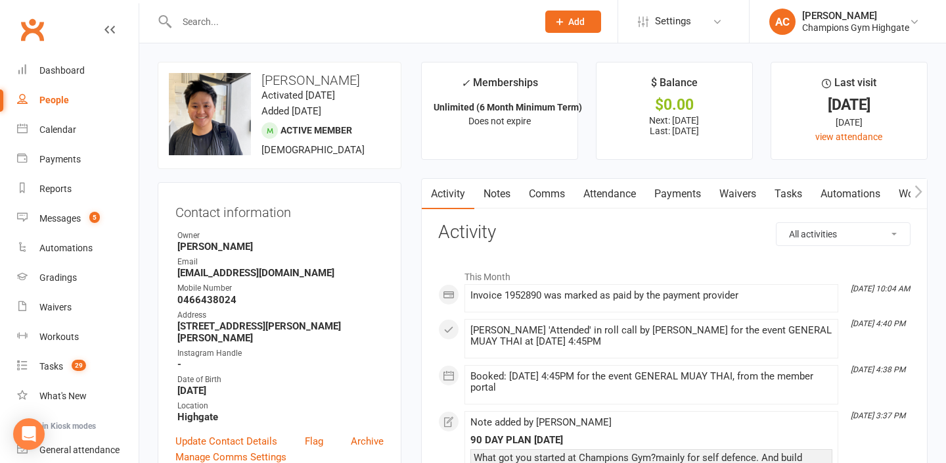
click at [545, 197] on link "Comms" at bounding box center [547, 194] width 55 height 30
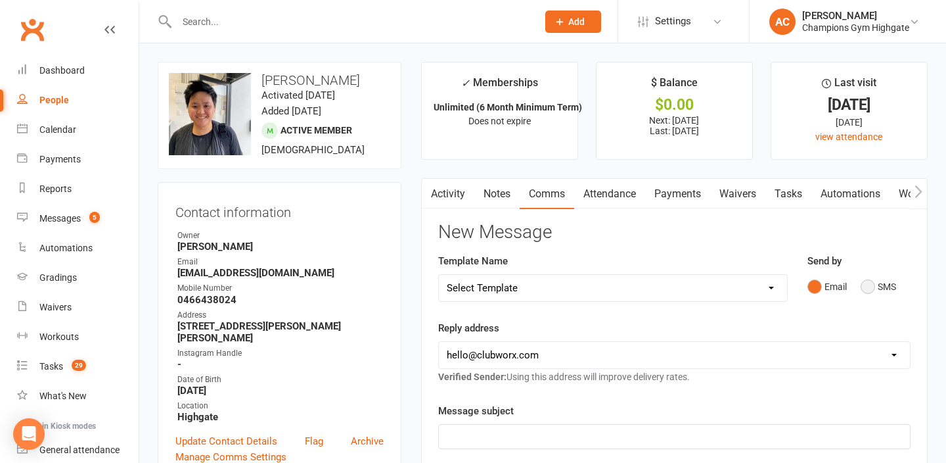
click at [890, 293] on button "SMS" at bounding box center [878, 286] width 35 height 25
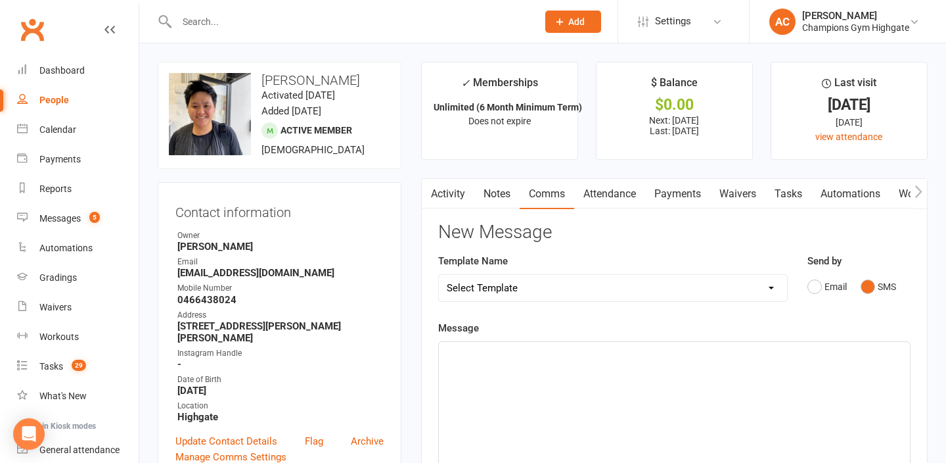
click at [630, 437] on div "﻿" at bounding box center [674, 440] width 471 height 197
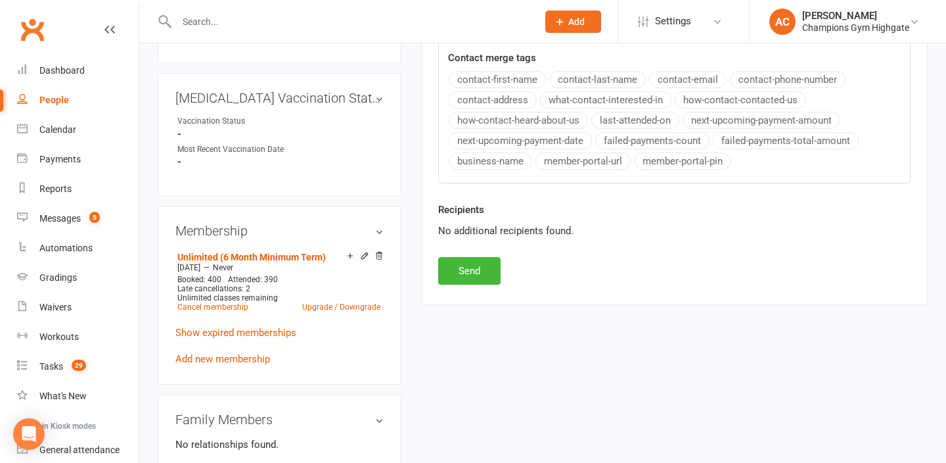
scroll to position [626, 0]
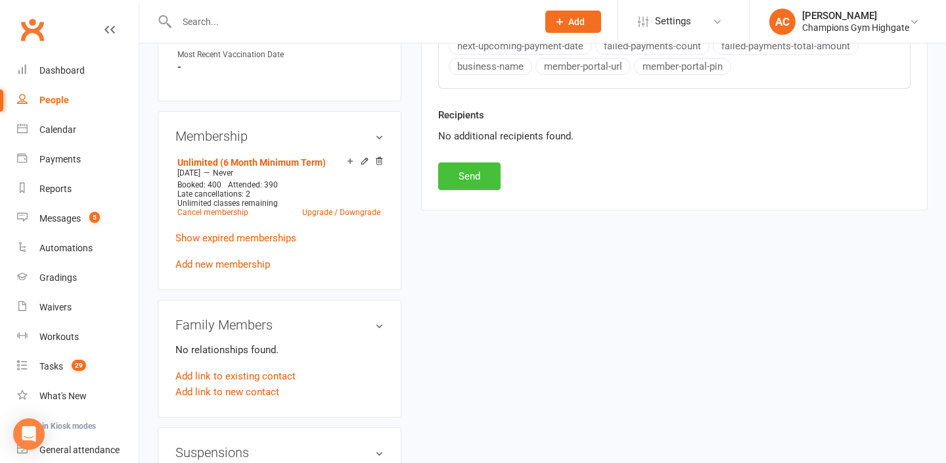
click at [468, 173] on button "Send" at bounding box center [469, 176] width 62 height 28
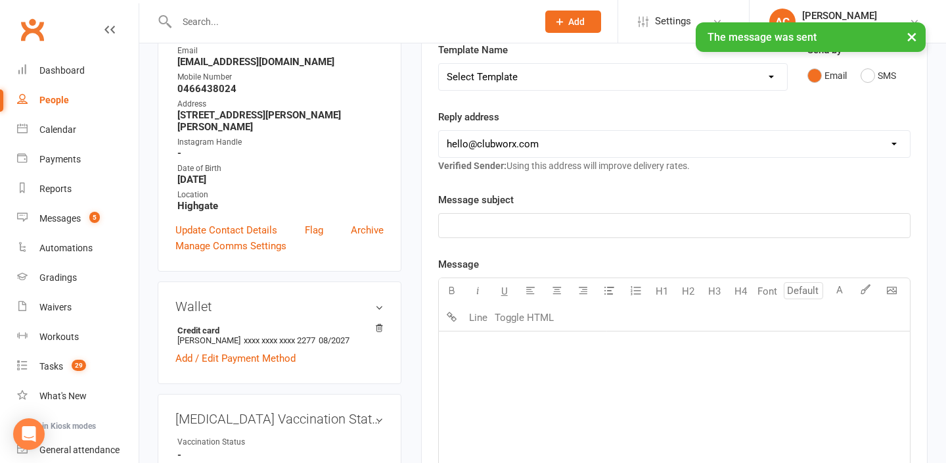
scroll to position [150, 0]
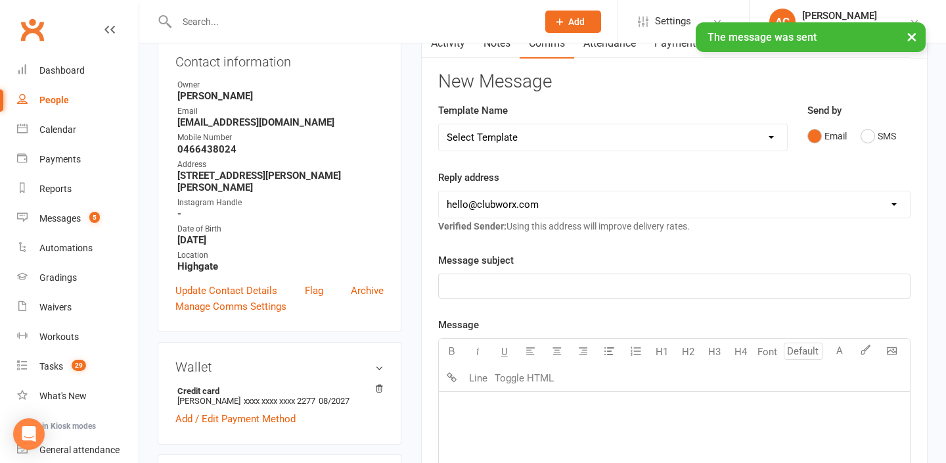
click at [496, 22] on div "× The message was sent" at bounding box center [464, 22] width 929 height 0
click at [495, 22] on div "× The message was sent" at bounding box center [464, 22] width 929 height 0
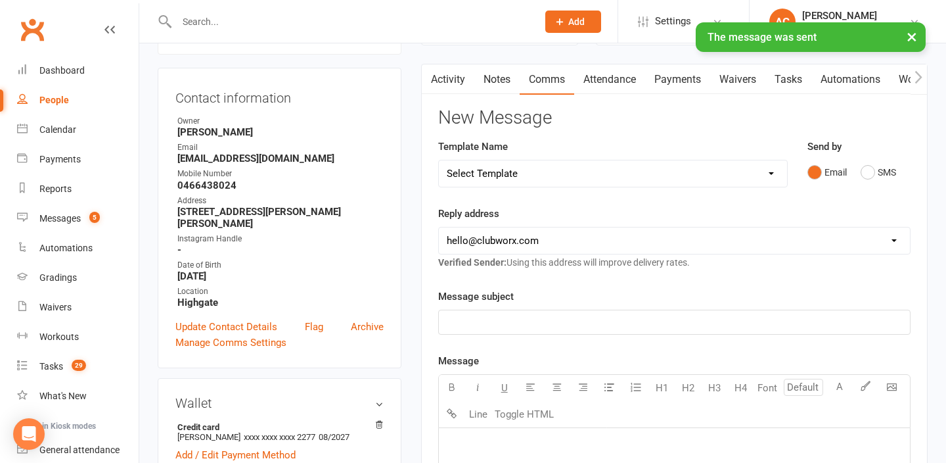
scroll to position [112, 0]
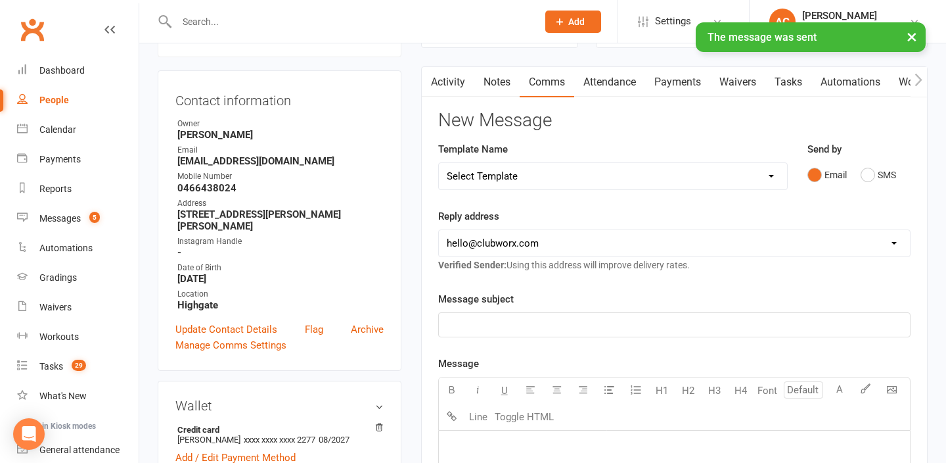
click at [493, 74] on link "Notes" at bounding box center [496, 82] width 45 height 30
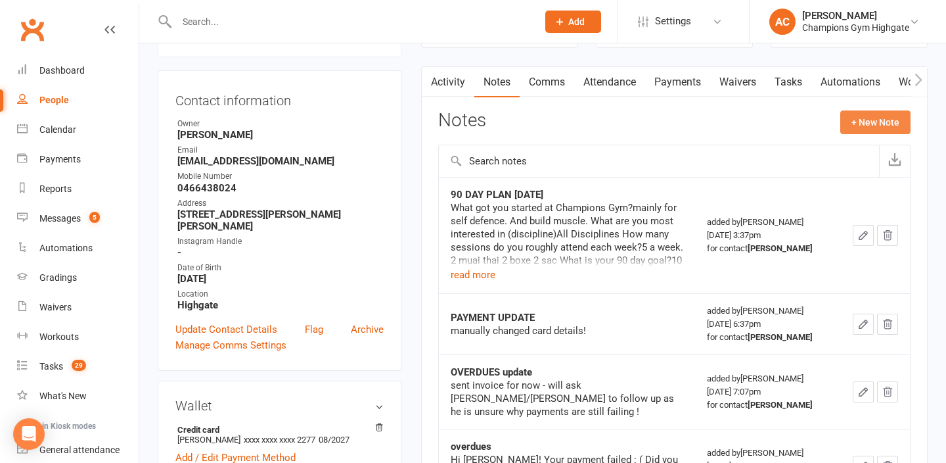
click at [900, 113] on button "+ New Note" at bounding box center [876, 122] width 70 height 24
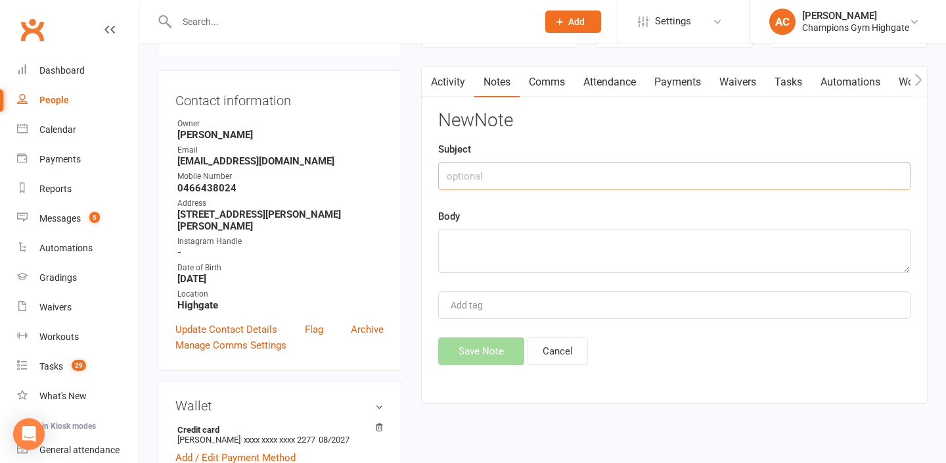
click at [605, 178] on input "text" at bounding box center [674, 176] width 473 height 28
type input "coach sms"
click at [519, 256] on textarea at bounding box center [674, 250] width 473 height 43
paste textarea "How are you feeling? Are you thinking about getting back to training soon? – Co…"
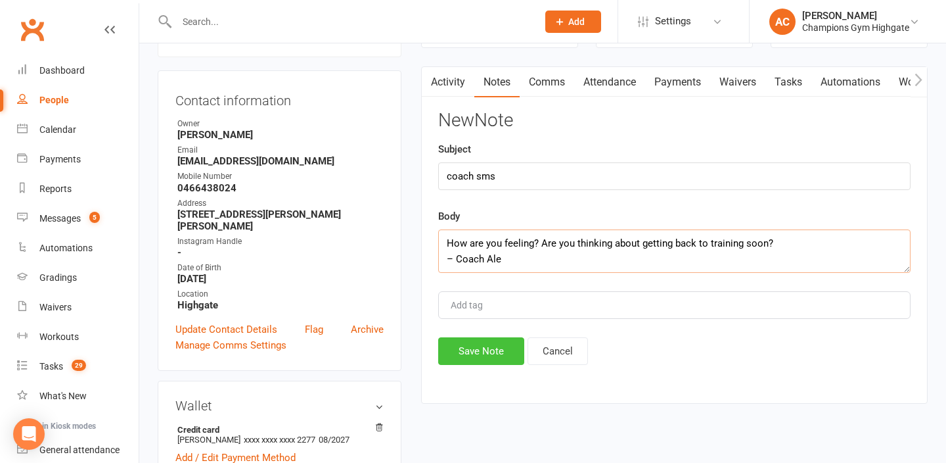
type textarea "How are you feeling? Are you thinking about getting back to training soon? – Co…"
click at [473, 364] on button "Save Note" at bounding box center [481, 351] width 86 height 28
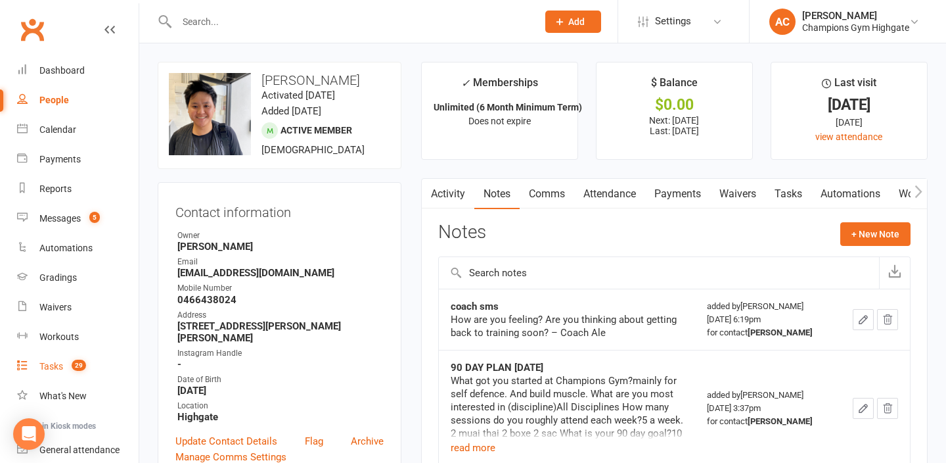
click at [57, 371] on link "Tasks 29" at bounding box center [78, 367] width 122 height 30
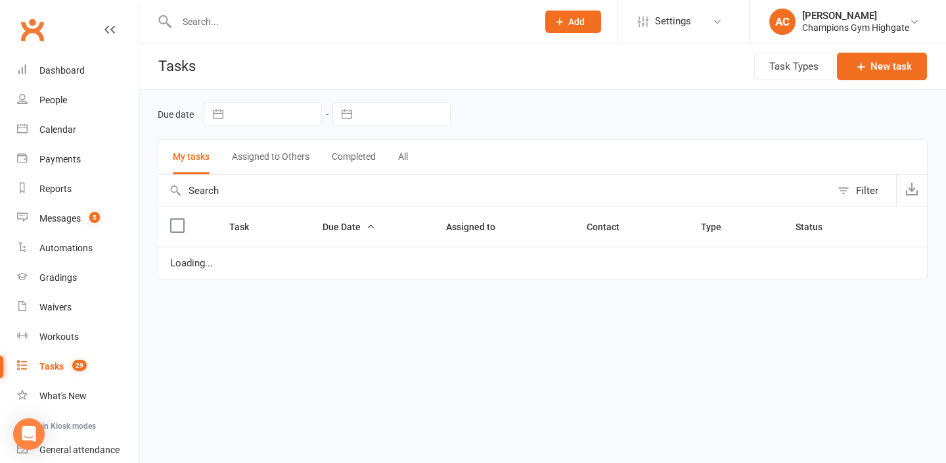
select select "started"
